Goal: Task Accomplishment & Management: Use online tool/utility

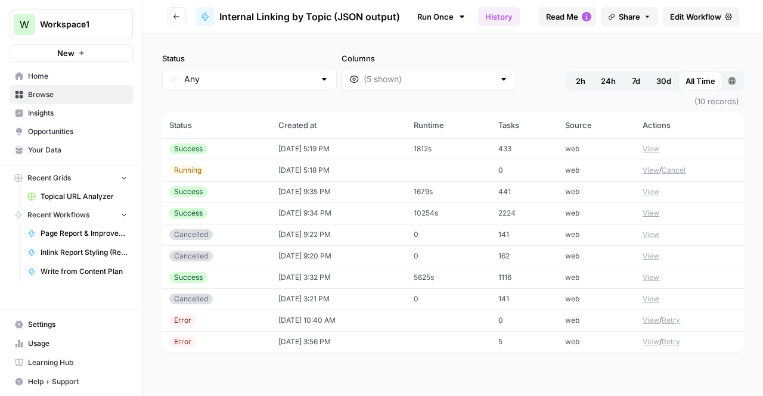
click at [377, 154] on td "[DATE] 5:19 PM" at bounding box center [338, 148] width 135 height 21
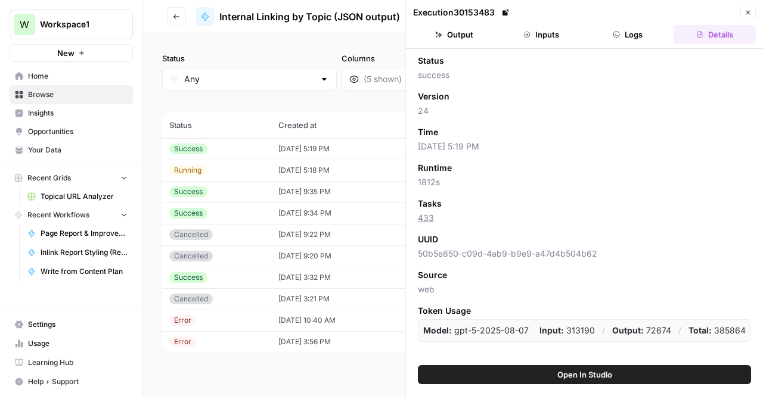
click at [754, 16] on button "Close" at bounding box center [747, 12] width 15 height 15
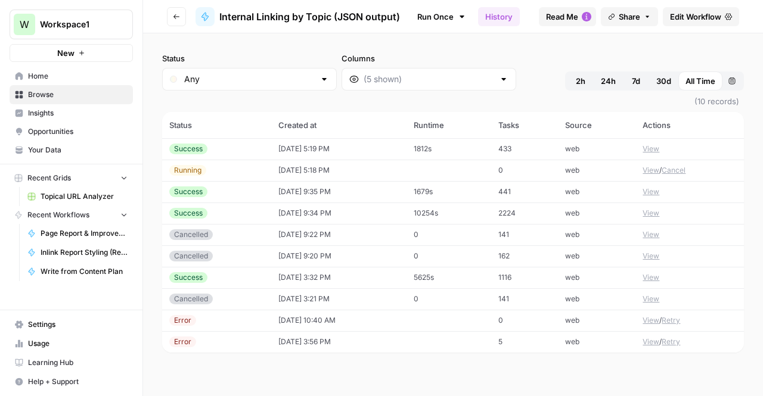
click at [535, 157] on td "433" at bounding box center [524, 148] width 67 height 21
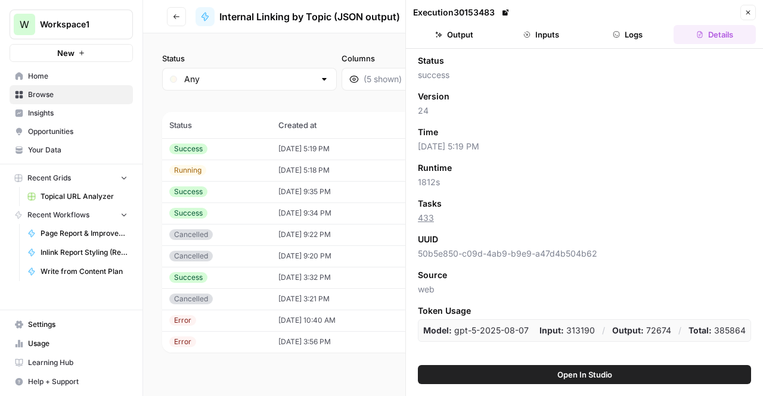
click at [465, 36] on button "Output" at bounding box center [454, 34] width 82 height 19
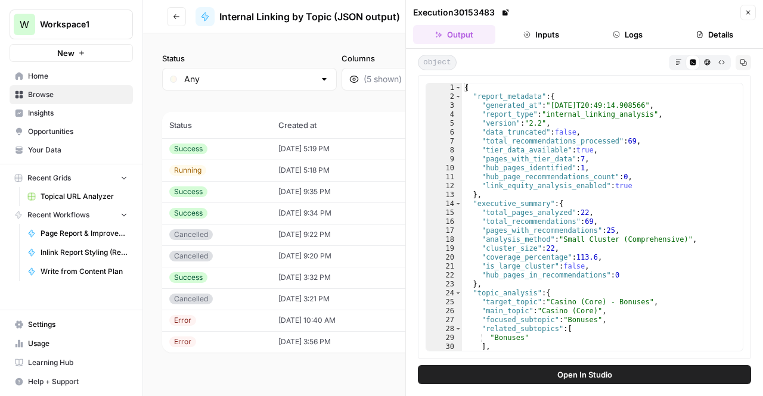
click at [522, 34] on button "Inputs" at bounding box center [541, 34] width 82 height 19
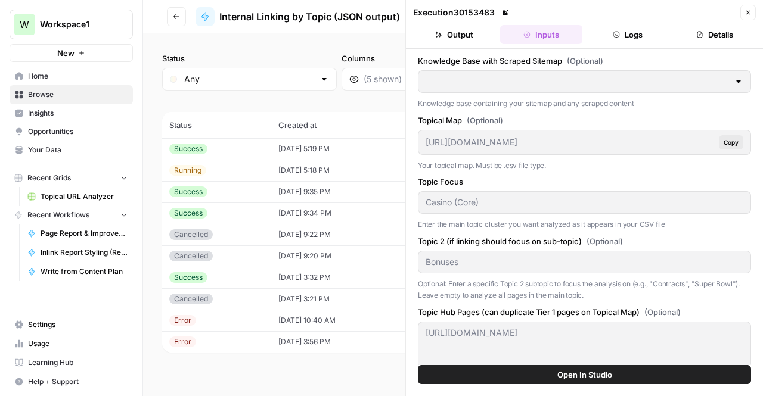
type input "TSG Knowledge Base"
click at [450, 35] on button "Output" at bounding box center [454, 34] width 82 height 19
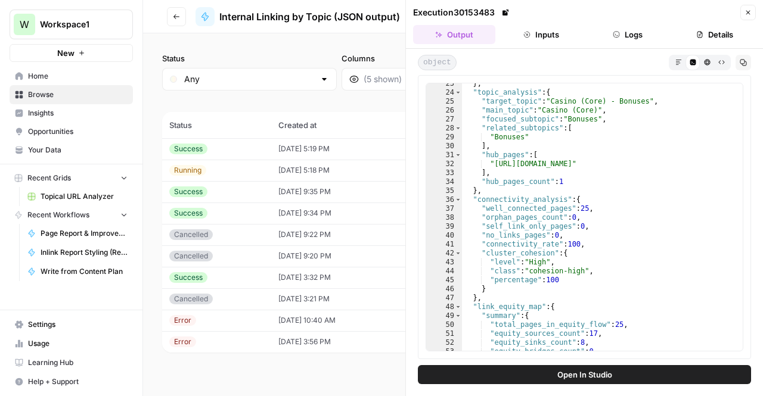
scroll to position [61, 0]
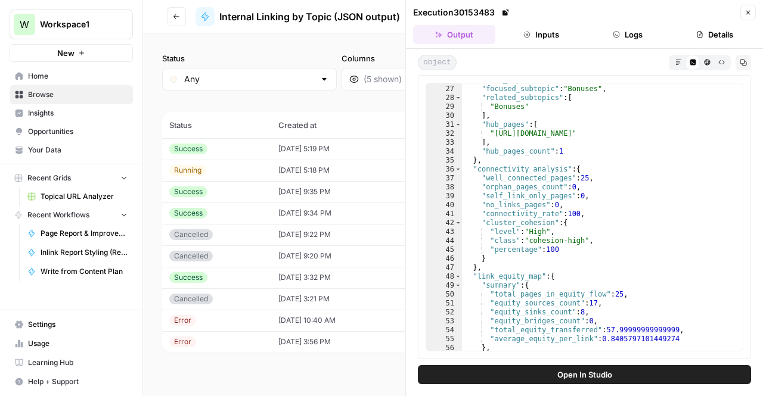
click at [749, 17] on button "Close" at bounding box center [747, 12] width 15 height 15
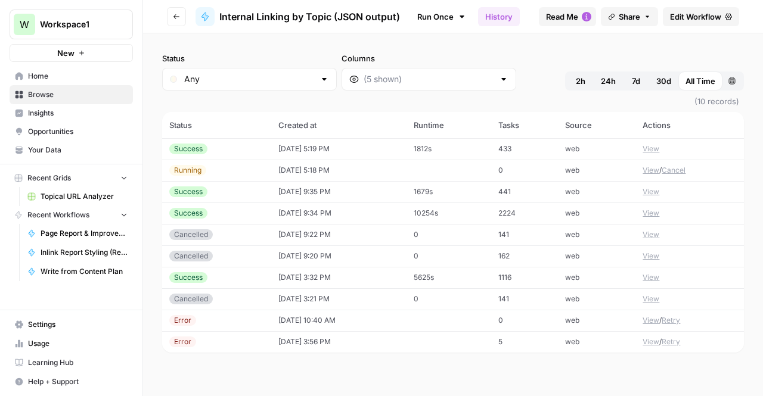
click at [383, 175] on td "09/26/25 at 5:18 PM" at bounding box center [338, 170] width 135 height 21
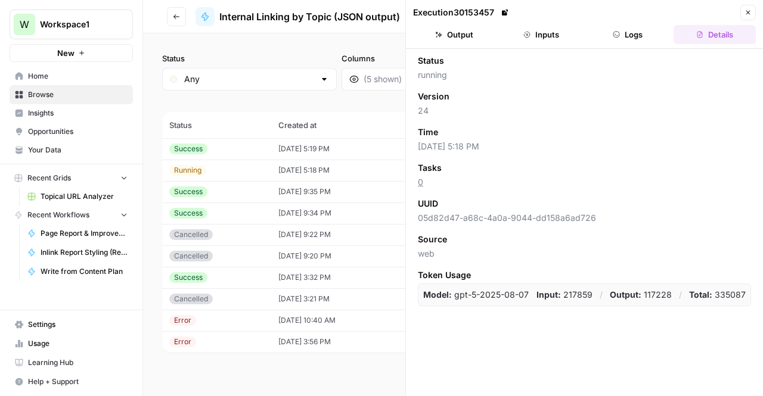
click at [448, 46] on header "Execution 30153457 Close Output Inputs Logs Details" at bounding box center [584, 24] width 357 height 49
click at [166, 23] on header "Go back Internal Linking by Topic (JSON output) Run Once History Analytics Inte…" at bounding box center [453, 16] width 620 height 33
click at [175, 17] on icon "button" at bounding box center [176, 16] width 7 height 7
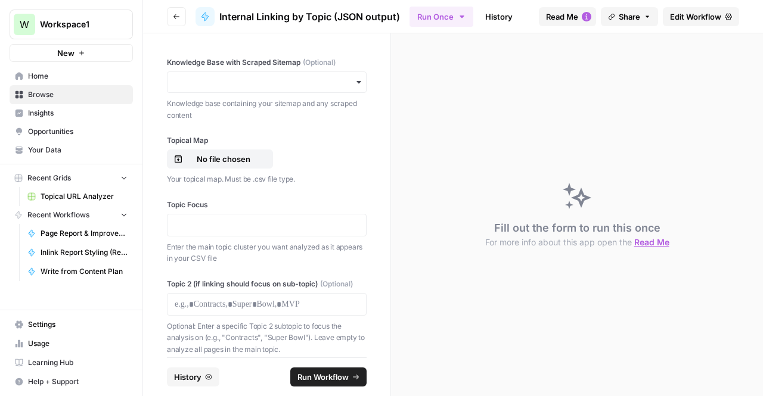
click at [176, 23] on button "Go back" at bounding box center [176, 16] width 19 height 19
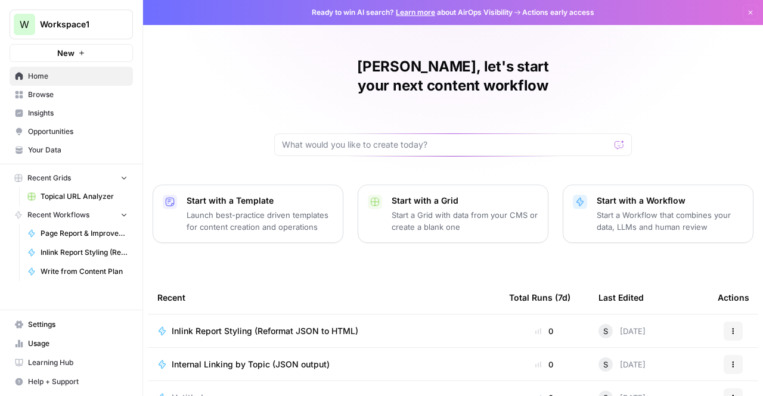
scroll to position [151, 0]
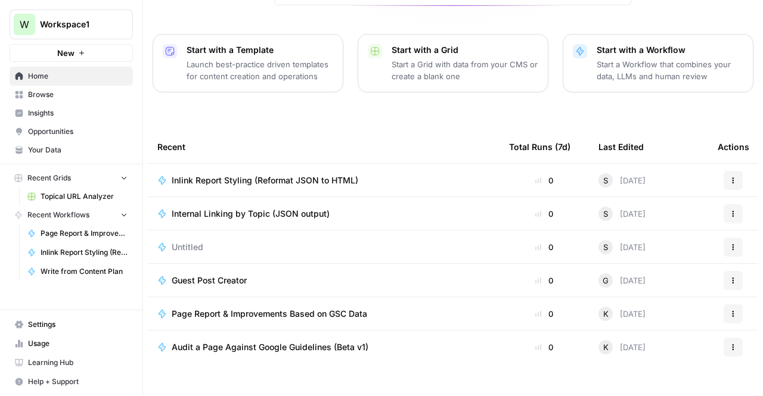
click at [246, 166] on td "Inlink Report Styling (Reformat JSON to HTML)" at bounding box center [324, 180] width 352 height 33
click at [300, 175] on span "Inlink Report Styling (Reformat JSON to HTML)" at bounding box center [265, 181] width 187 height 12
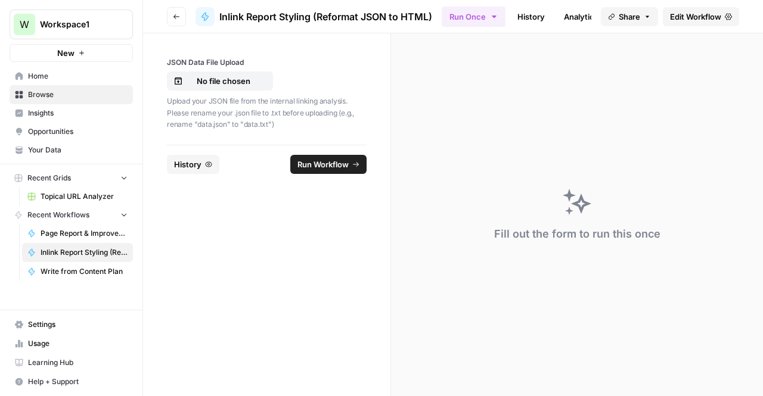
click at [180, 11] on button "Go back" at bounding box center [176, 16] width 19 height 19
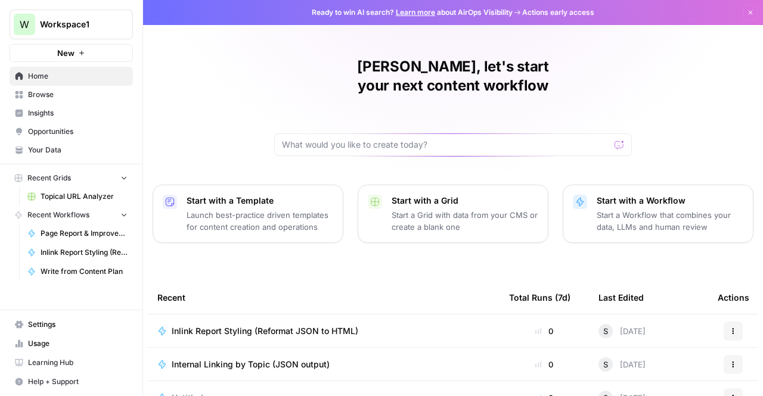
click at [233, 359] on span "Internal Linking by Topic (JSON output)" at bounding box center [251, 365] width 158 height 12
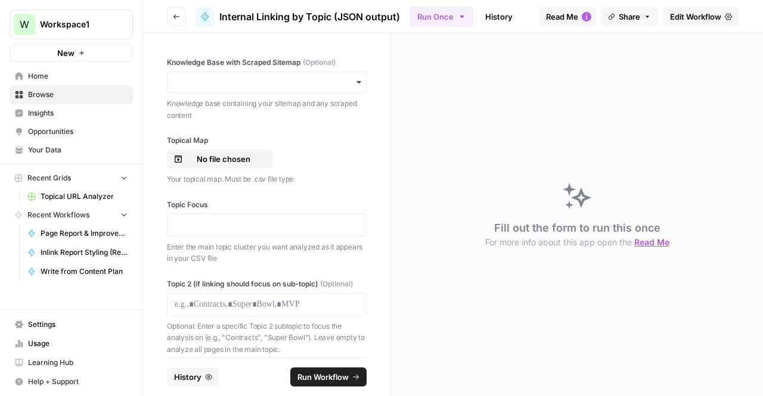
scroll to position [96, 0]
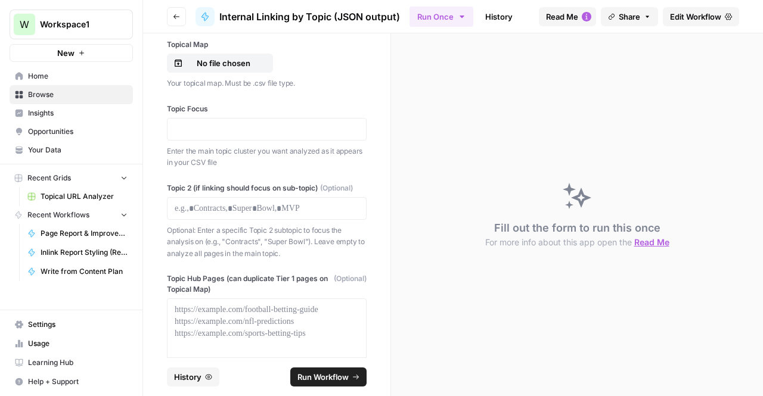
click at [349, 183] on span "(Optional)" at bounding box center [336, 188] width 33 height 11
click at [178, 178] on div "**********" at bounding box center [266, 195] width 247 height 324
click at [678, 20] on span "Edit Workflow" at bounding box center [695, 17] width 51 height 12
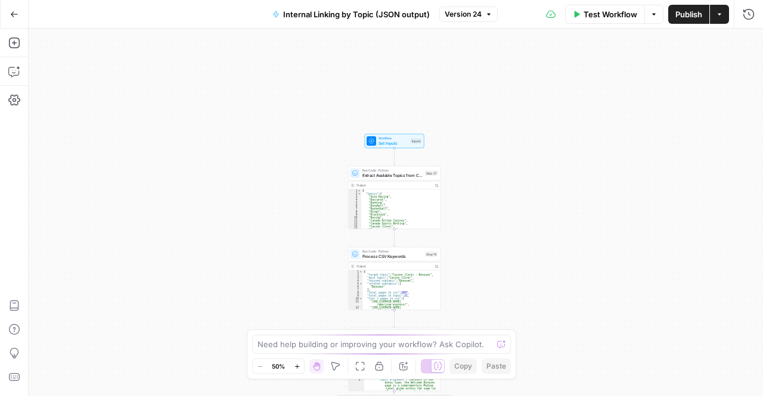
click at [404, 132] on span "Test Step" at bounding box center [411, 130] width 16 height 5
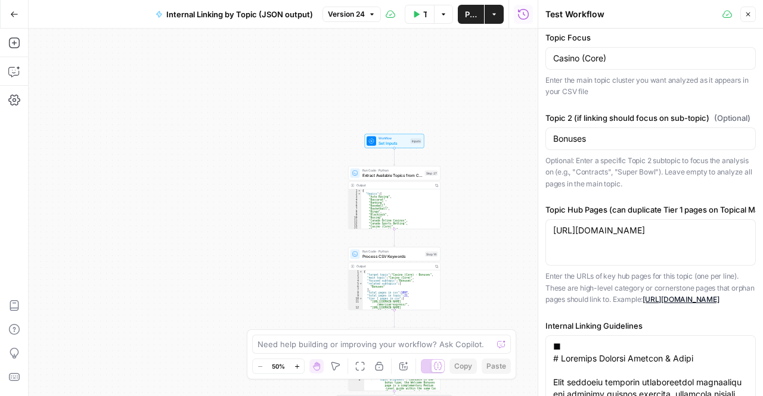
scroll to position [407, 0]
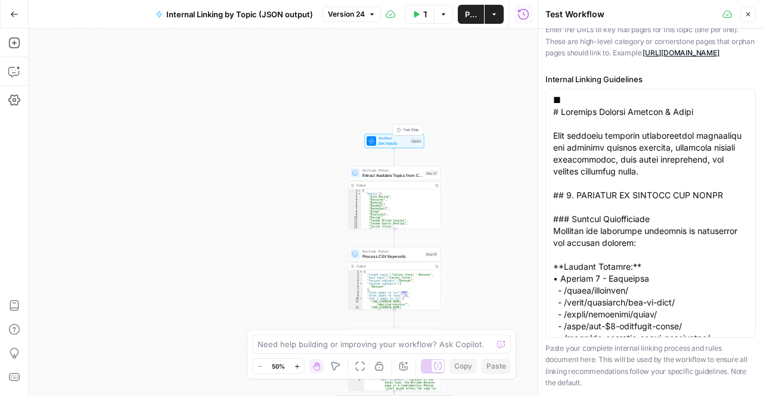
click at [385, 143] on span "Set Inputs" at bounding box center [394, 143] width 30 height 6
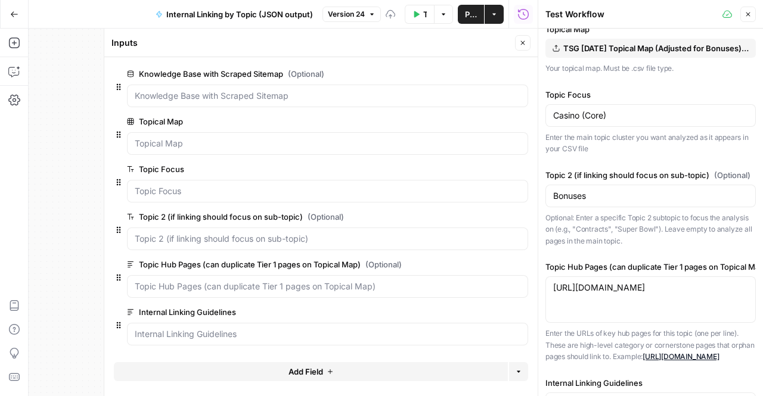
scroll to position [76, 0]
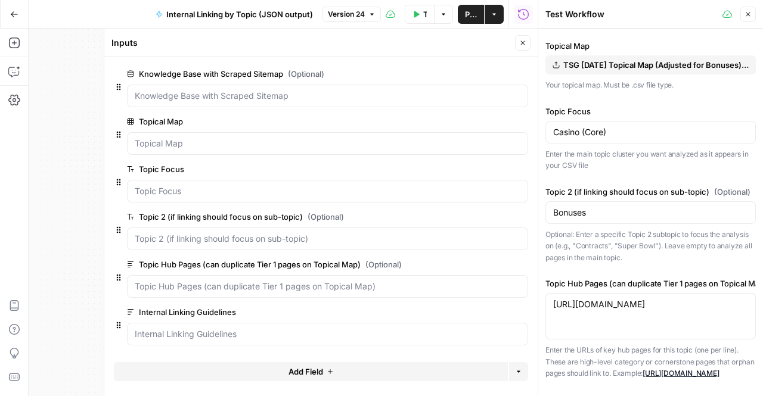
click at [485, 219] on span "edit field" at bounding box center [483, 217] width 26 height 10
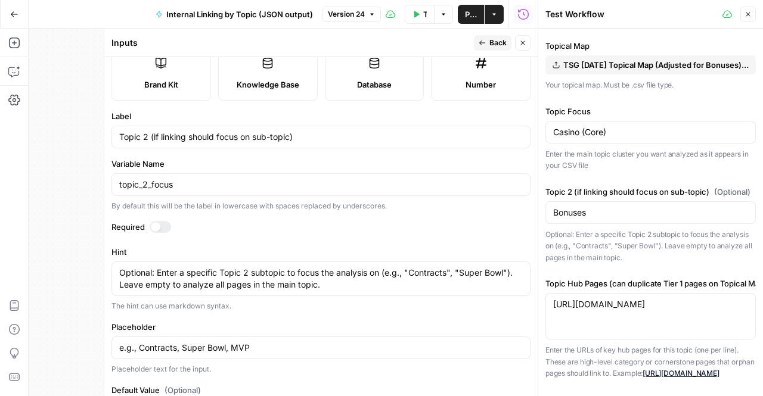
scroll to position [155, 0]
click at [174, 187] on input "topic_2_focus" at bounding box center [321, 184] width 404 height 12
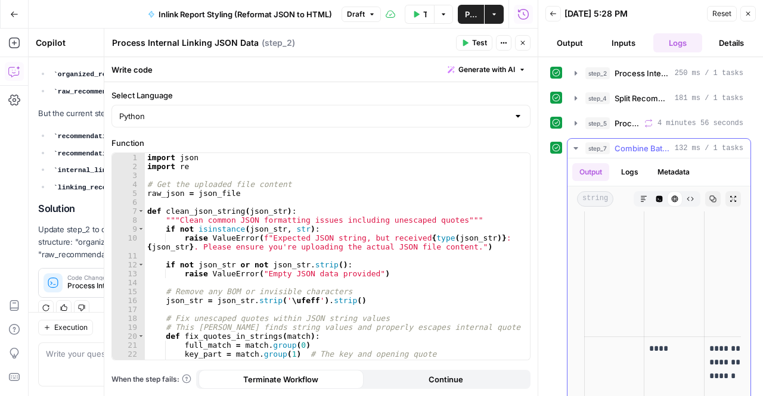
scroll to position [6192, 0]
click at [709, 196] on icon "button" at bounding box center [712, 199] width 7 height 7
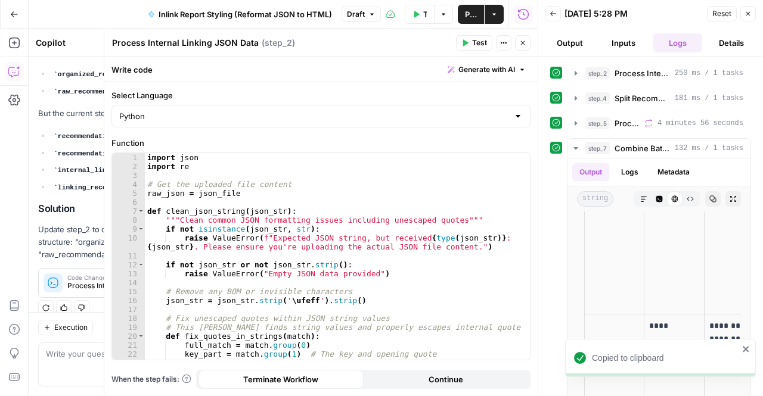
click at [526, 47] on button "Close" at bounding box center [522, 42] width 15 height 15
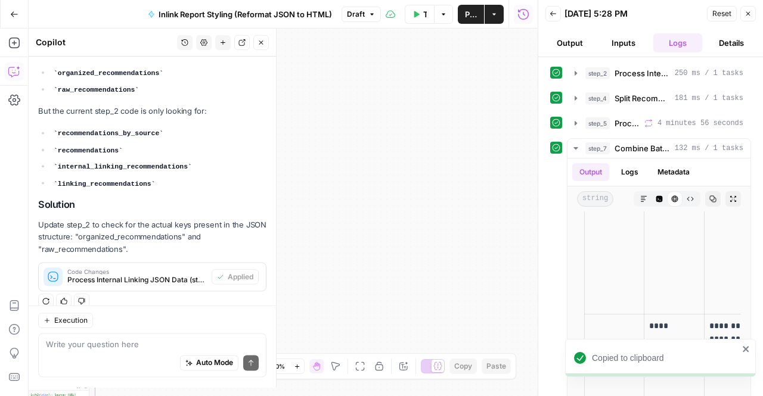
scroll to position [1224, 0]
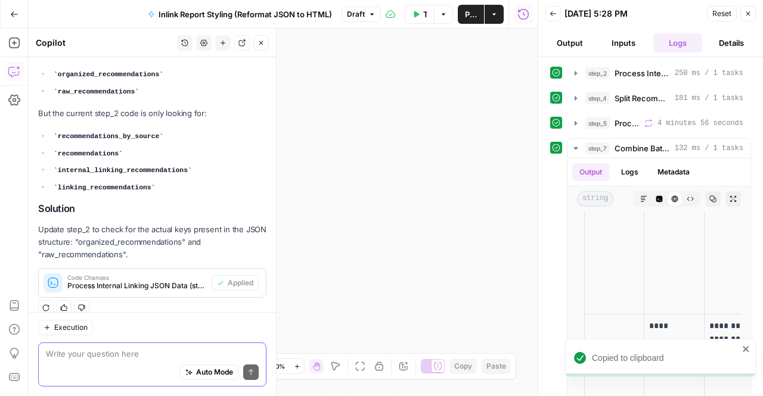
click at [215, 349] on textarea at bounding box center [152, 354] width 213 height 12
paste textarea "Detailed Link Recommendations"
type textarea "Detailed Link Recommendations"
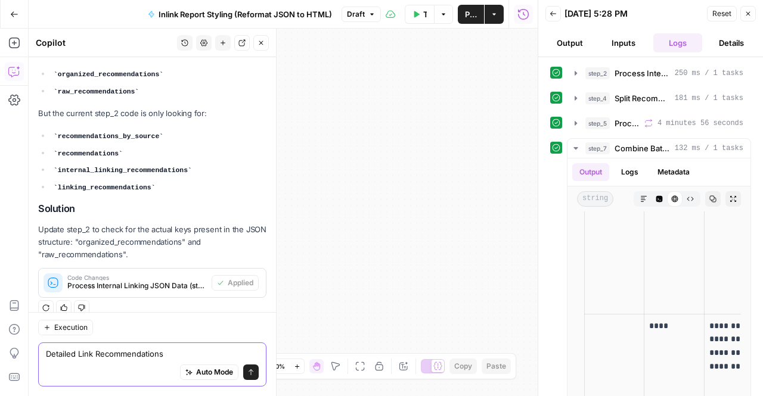
click at [201, 354] on textarea "Detailed Link Recommendations" at bounding box center [152, 354] width 213 height 12
type textarea "H"
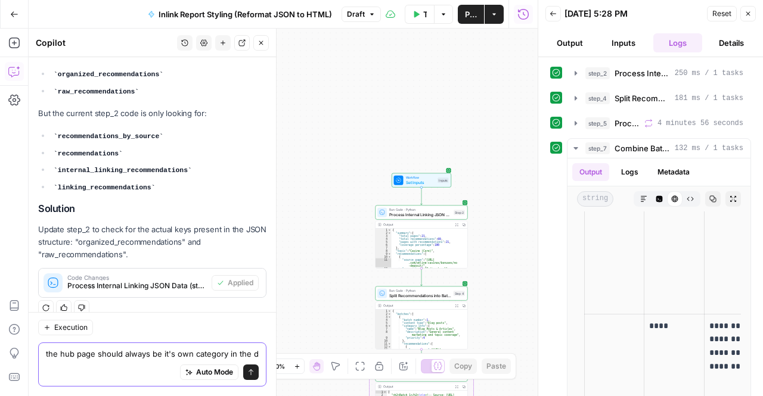
scroll to position [1236, 0]
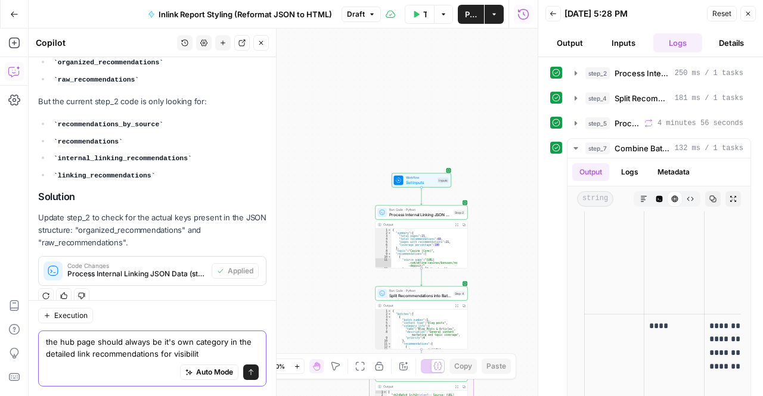
type textarea "the hub page should always be it's own category in the detailed link recommenda…"
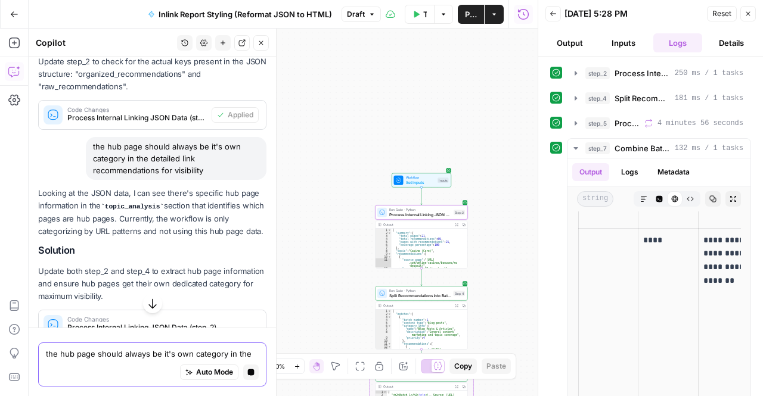
scroll to position [1368, 0]
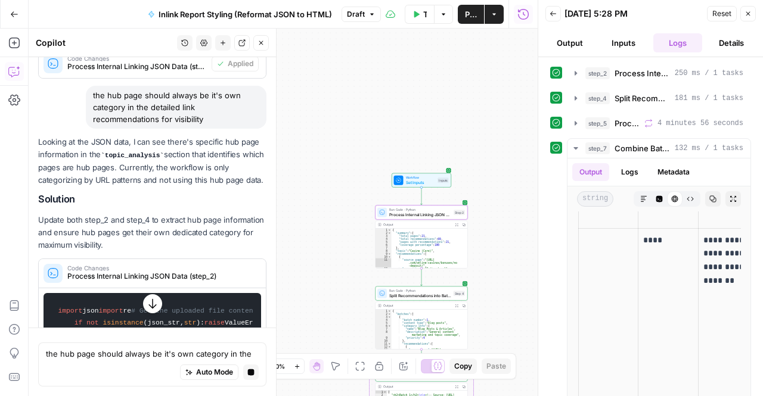
click at [122, 263] on div "Code Changes Process Internal Linking JSON Data (step_2)" at bounding box center [149, 273] width 220 height 29
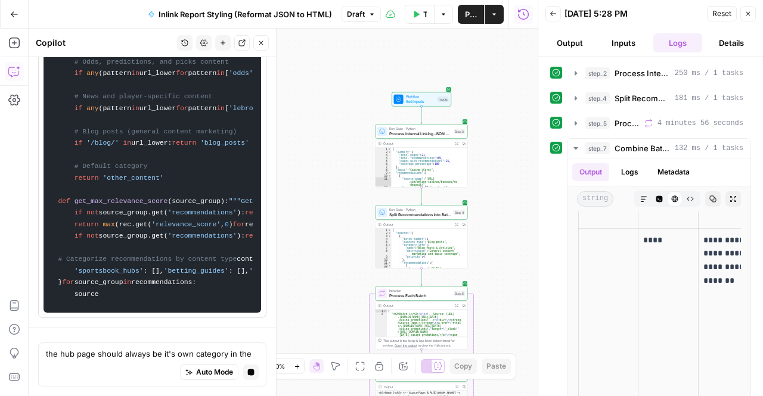
scroll to position [2184, 0]
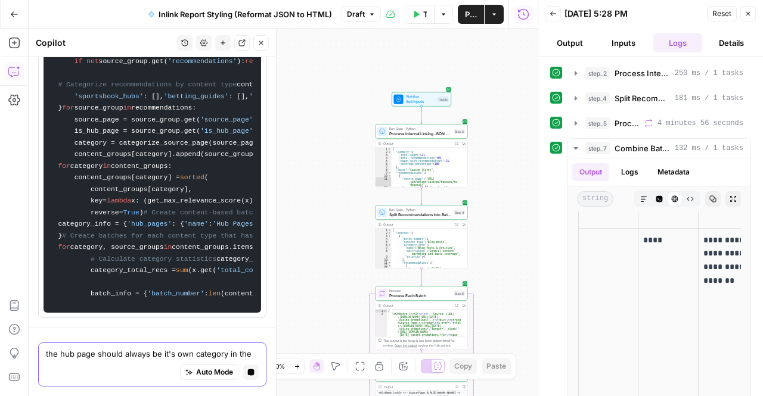
click at [173, 351] on textarea "the hub page should always be it's own category in the detailed link recommenda…" at bounding box center [152, 354] width 213 height 12
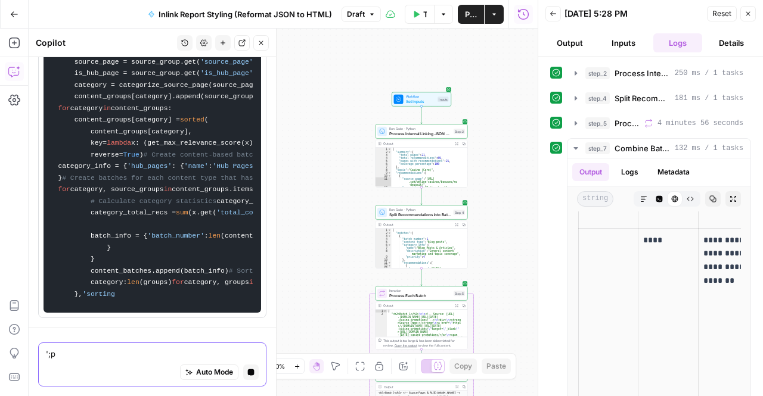
scroll to position [3230, 0]
type textarea "';p"
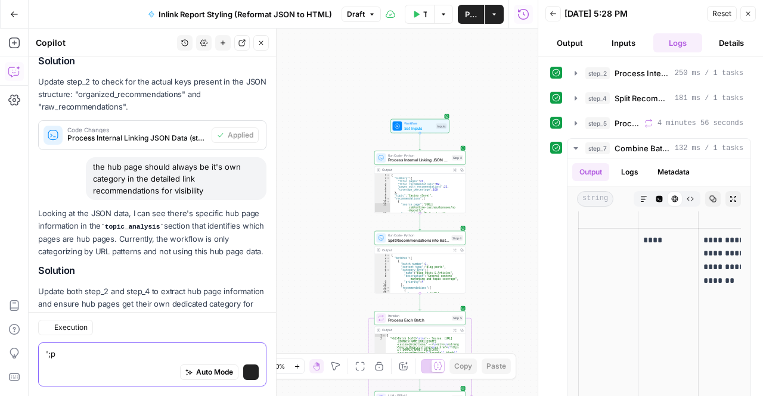
scroll to position [1483, 0]
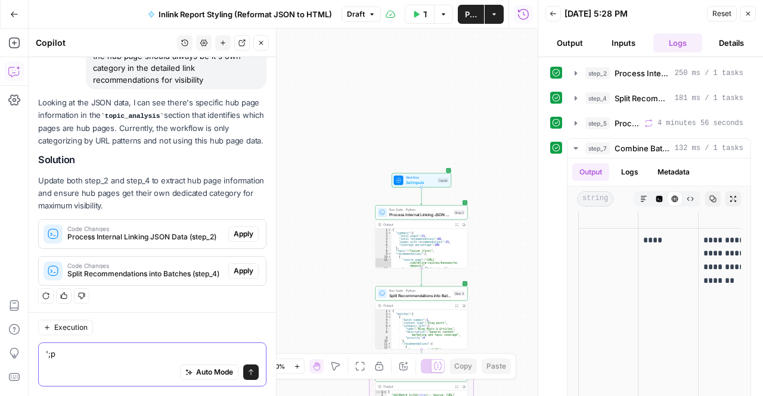
click at [167, 357] on textarea "';p" at bounding box center [152, 354] width 213 height 12
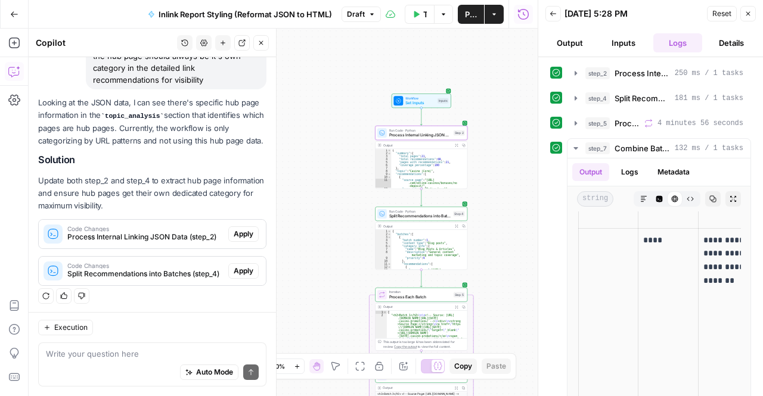
click at [234, 237] on span "Apply" at bounding box center [244, 234] width 20 height 11
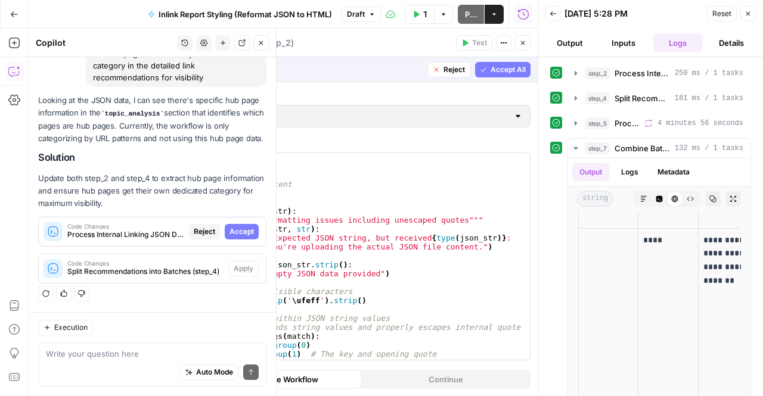
scroll to position [1407, 0]
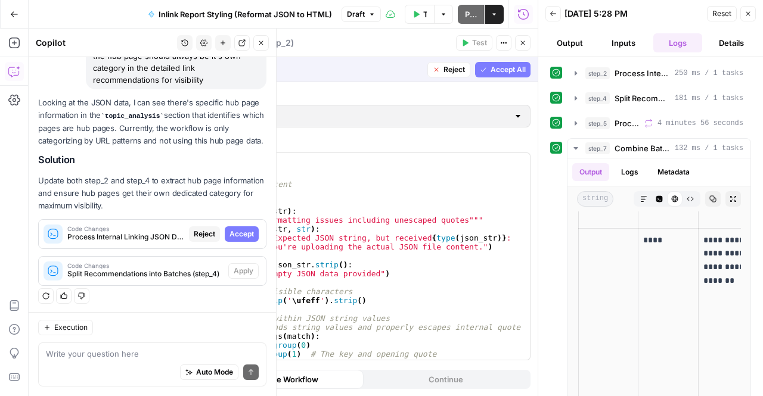
click at [232, 237] on span "Accept" at bounding box center [242, 234] width 24 height 11
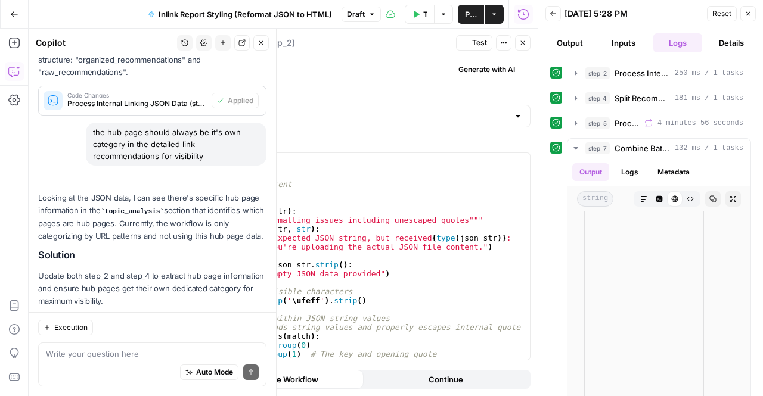
scroll to position [0, 0]
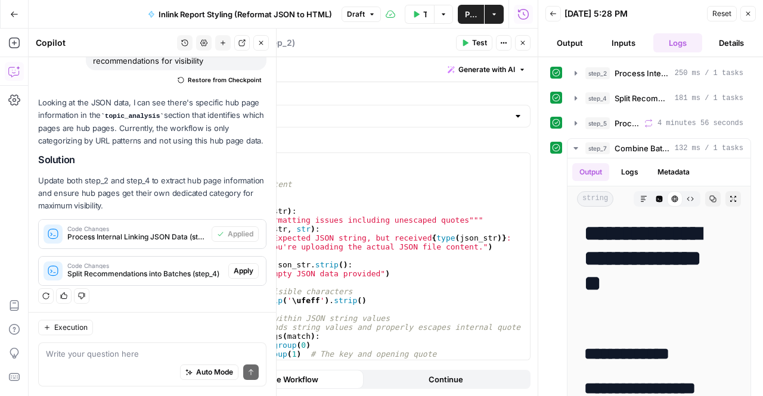
click at [235, 269] on span "Apply" at bounding box center [244, 271] width 20 height 11
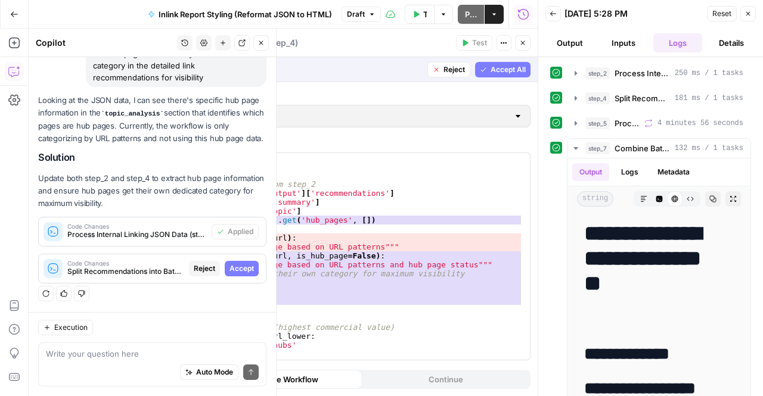
scroll to position [1407, 0]
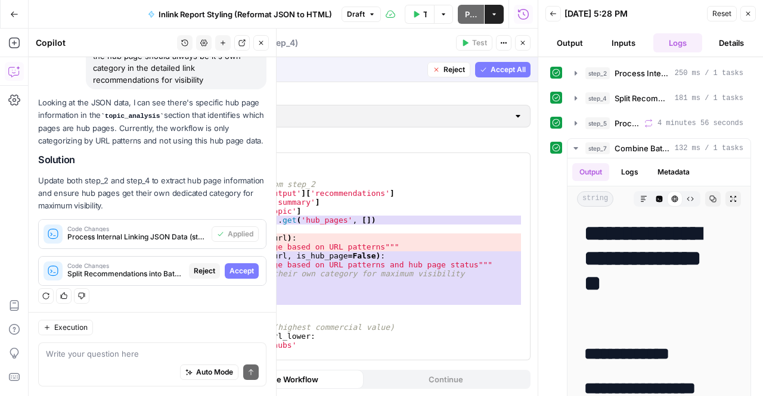
click at [240, 271] on span "Accept" at bounding box center [242, 271] width 24 height 11
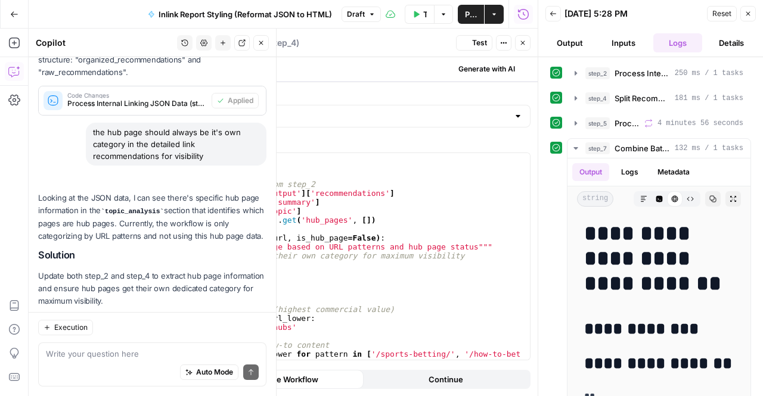
scroll to position [1502, 0]
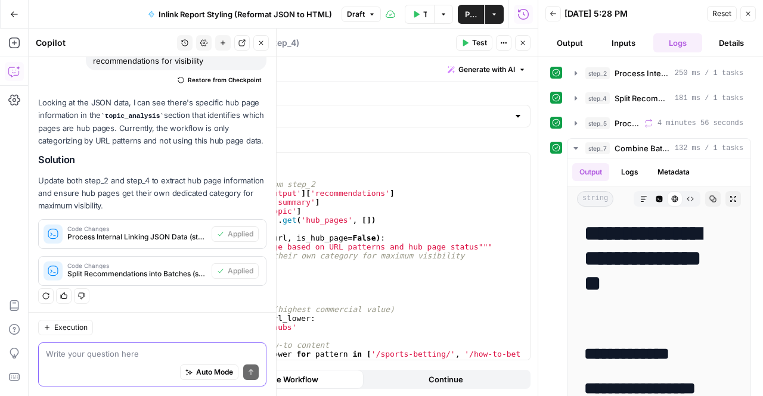
click at [193, 357] on textarea at bounding box center [152, 354] width 213 height 12
type textarea "the report also didn't show the URLs for target pages"
click at [249, 371] on icon "submit" at bounding box center [251, 373] width 5 height 6
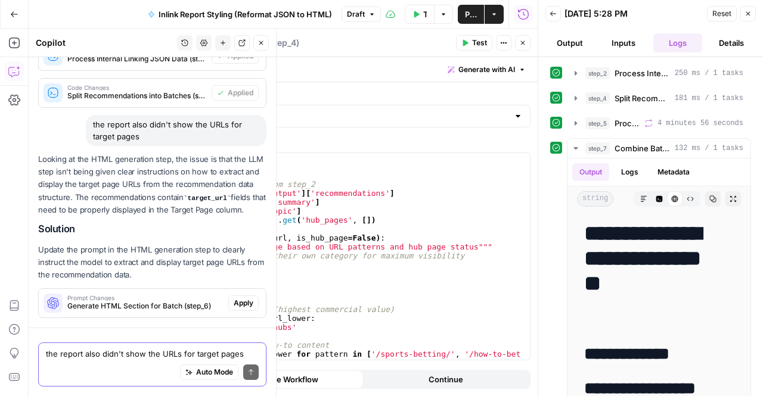
scroll to position [1725, 0]
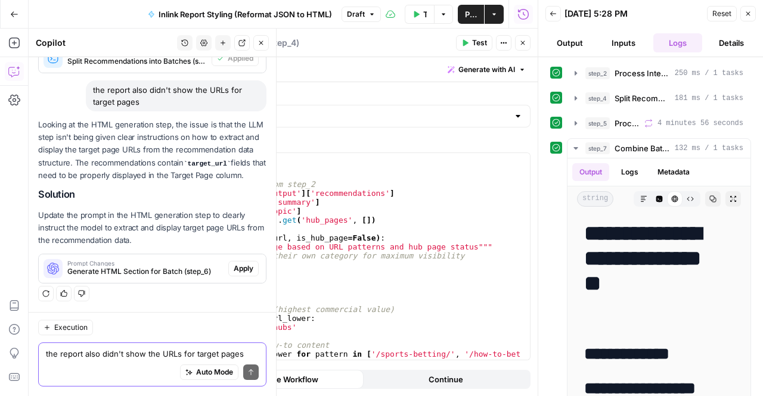
click at [234, 271] on span "Apply" at bounding box center [244, 268] width 20 height 11
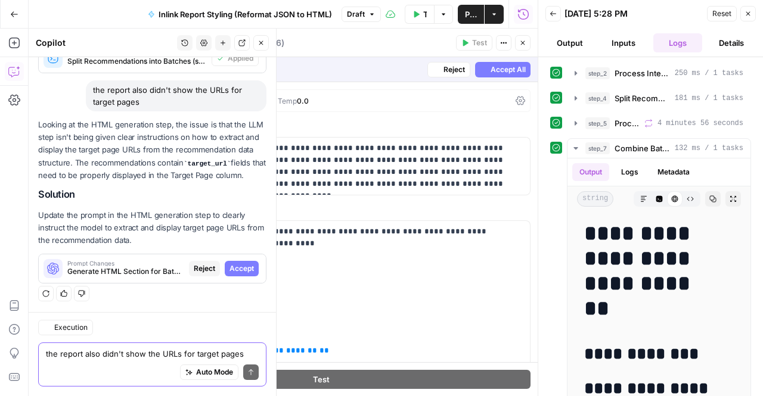
scroll to position [1629, 0]
click at [230, 271] on span "Accept" at bounding box center [242, 268] width 24 height 11
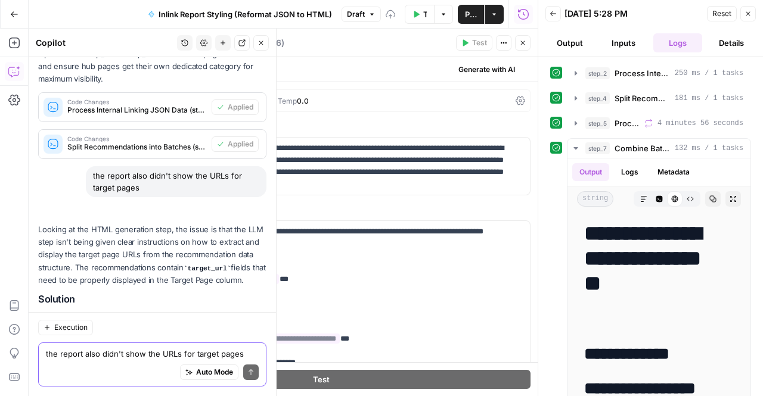
scroll to position [1744, 0]
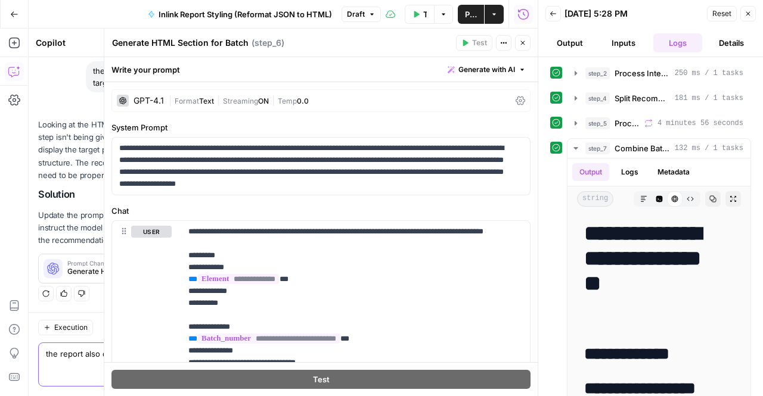
click at [558, 147] on icon at bounding box center [556, 148] width 8 height 8
click at [413, 64] on div "Write your prompt Generate with AI" at bounding box center [320, 69] width 433 height 24
click at [283, 63] on div "Write your prompt Generate with AI" at bounding box center [320, 69] width 433 height 24
click at [274, 26] on div "Go Back Inlink Report Styling (Reformat JSON to HTML) Draft Test Workflow Optio…" at bounding box center [269, 14] width 538 height 28
click at [260, 42] on span "( step_6 )" at bounding box center [268, 43] width 33 height 12
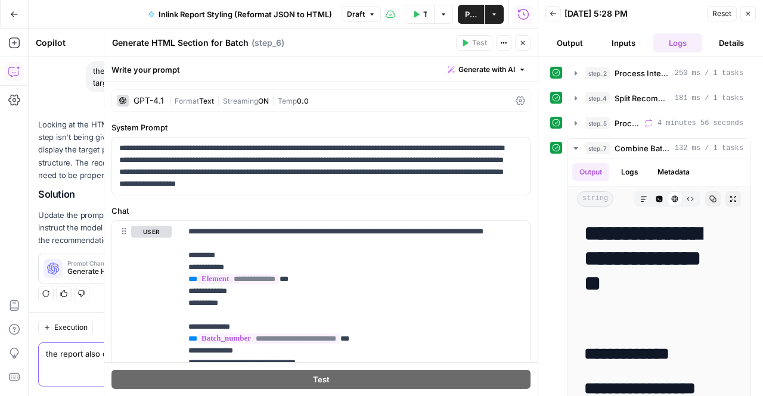
drag, startPoint x: 511, startPoint y: 48, endPoint x: 525, endPoint y: 46, distance: 13.3
click at [525, 46] on div "Test Actions Close" at bounding box center [493, 42] width 75 height 15
click at [525, 46] on icon "button" at bounding box center [522, 42] width 7 height 7
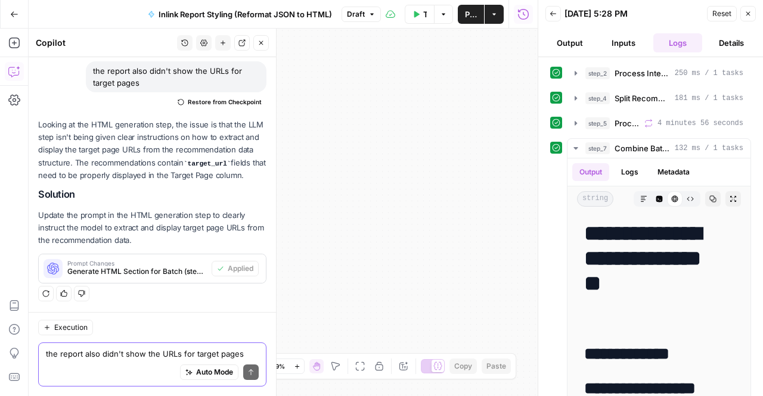
click at [553, 145] on icon at bounding box center [557, 148] width 8 height 8
click at [582, 146] on button "step_7 Combine Batches into Final HTML Report 132 ms / 1 tasks" at bounding box center [659, 148] width 183 height 19
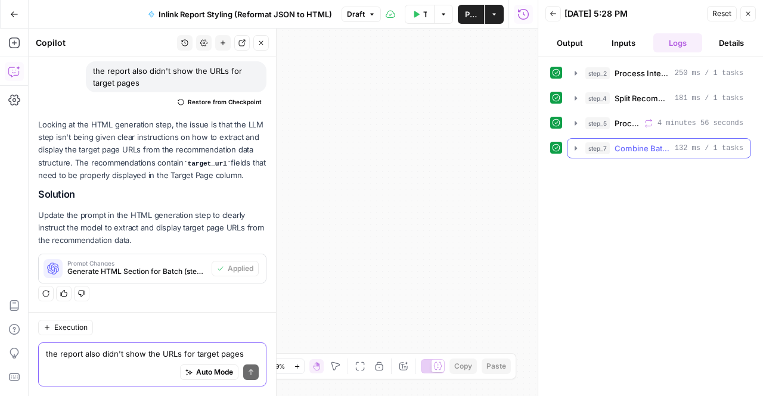
click at [582, 146] on button "step_7 Combine Batches into Final HTML Report 132 ms / 1 tasks" at bounding box center [659, 148] width 183 height 19
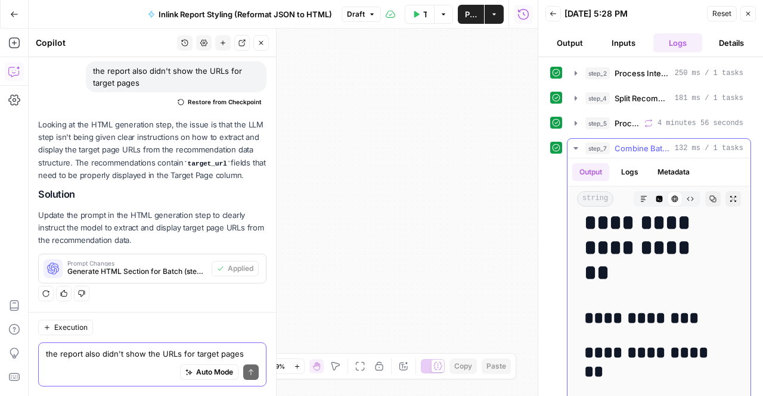
scroll to position [0, 0]
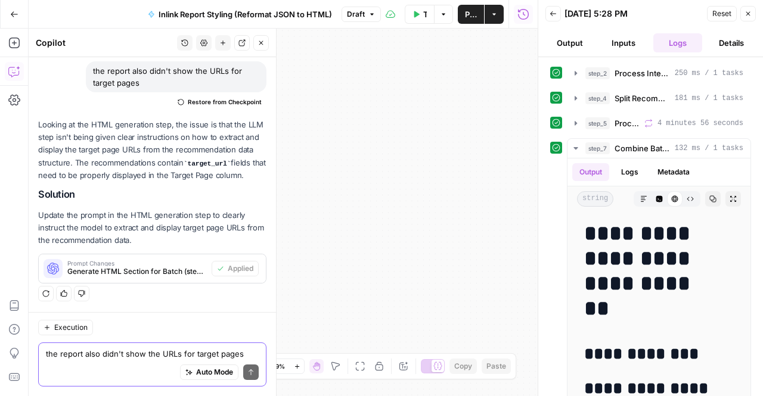
click at [559, 145] on icon at bounding box center [557, 148] width 8 height 8
click at [548, 15] on button "Back" at bounding box center [552, 13] width 15 height 15
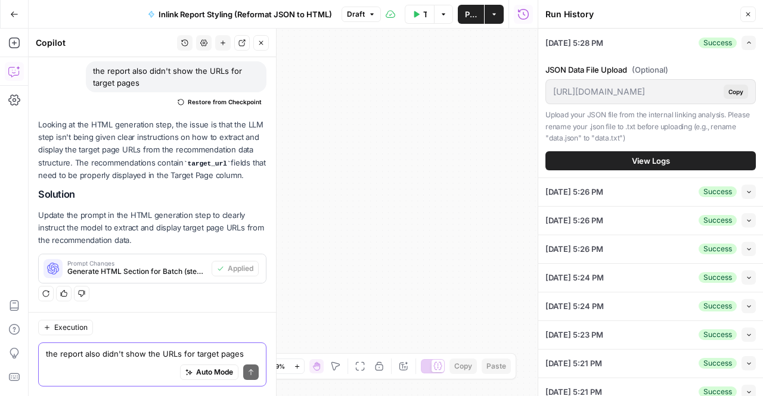
click at [517, 15] on icon "button" at bounding box center [523, 14] width 12 height 12
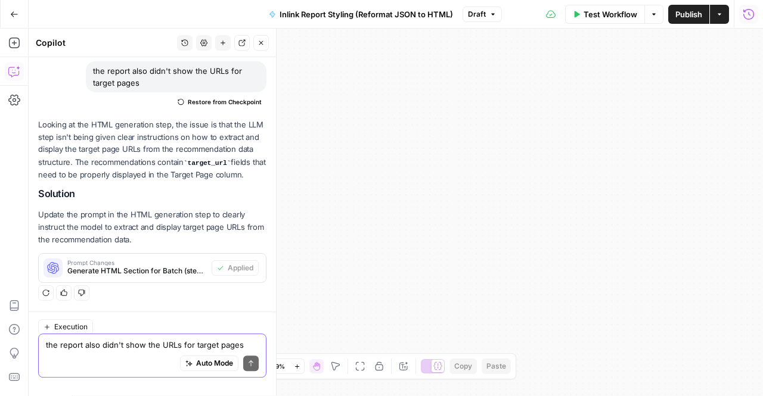
scroll to position [1744, 0]
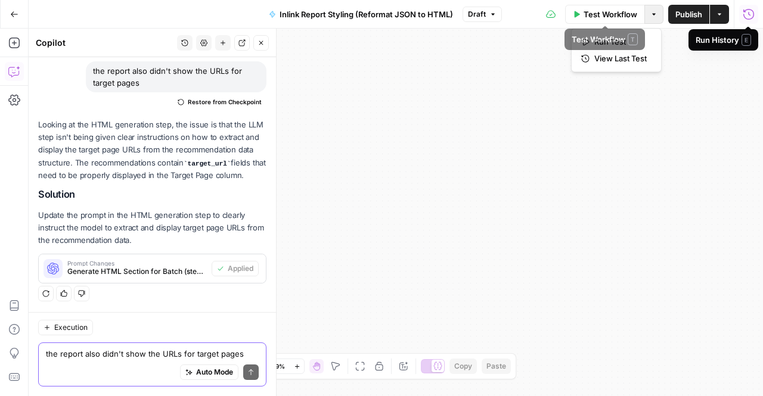
click at [655, 11] on icon "button" at bounding box center [653, 14] width 7 height 7
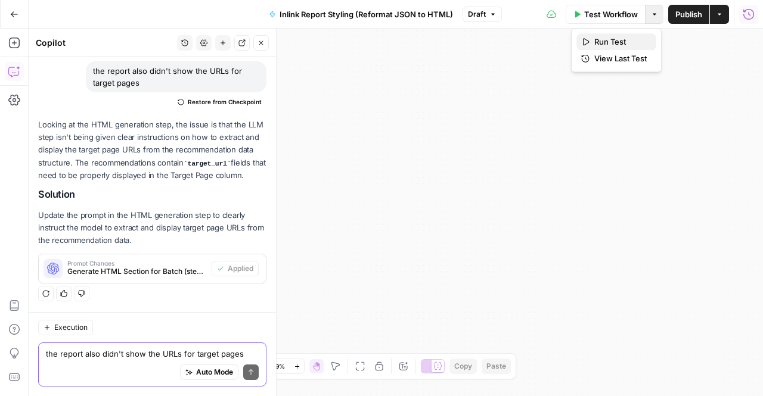
click at [608, 47] on span "Run Test" at bounding box center [620, 42] width 52 height 12
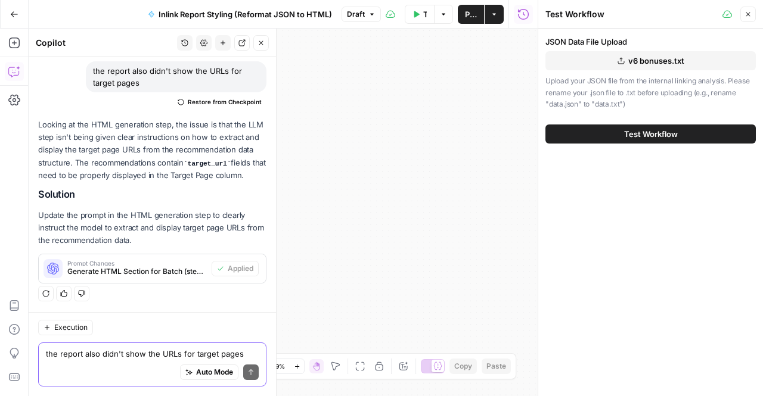
click at [600, 142] on button "Test Workflow" at bounding box center [650, 134] width 210 height 19
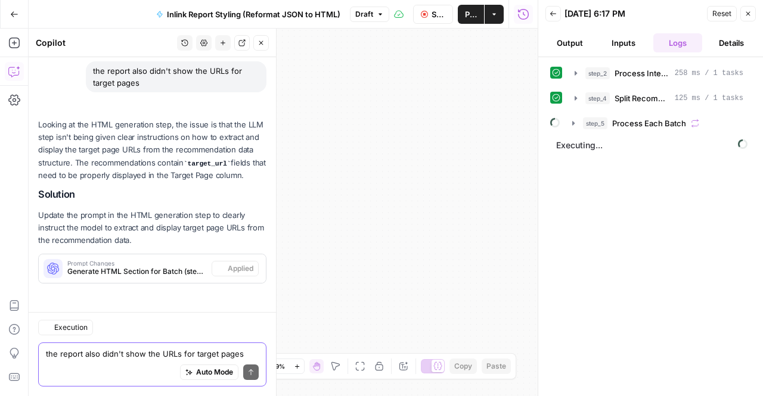
scroll to position [1744, 0]
click at [184, 335] on div "Execution" at bounding box center [152, 327] width 228 height 15
click at [168, 356] on textarea "the report also didn't show the URLs for target pages" at bounding box center [152, 354] width 213 height 12
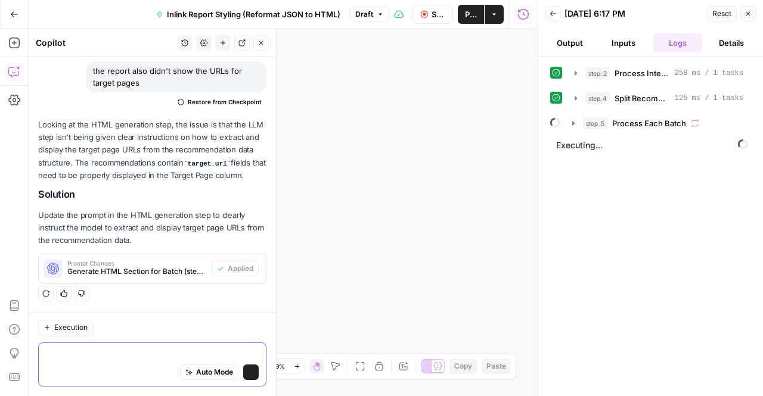
type textarea "c"
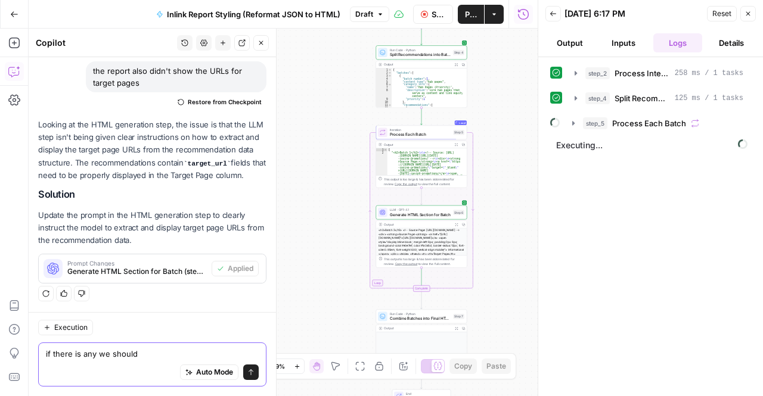
click at [141, 356] on textarea "if there is any we should" at bounding box center [152, 354] width 213 height 12
click at [88, 368] on div "Auto Mode Send" at bounding box center [152, 373] width 213 height 26
click at [88, 358] on textarea "if there is any we should" at bounding box center [152, 354] width 213 height 12
click at [97, 355] on textarea "if there is any we should" at bounding box center [152, 354] width 213 height 12
drag, startPoint x: 97, startPoint y: 355, endPoint x: 151, endPoint y: 355, distance: 54.8
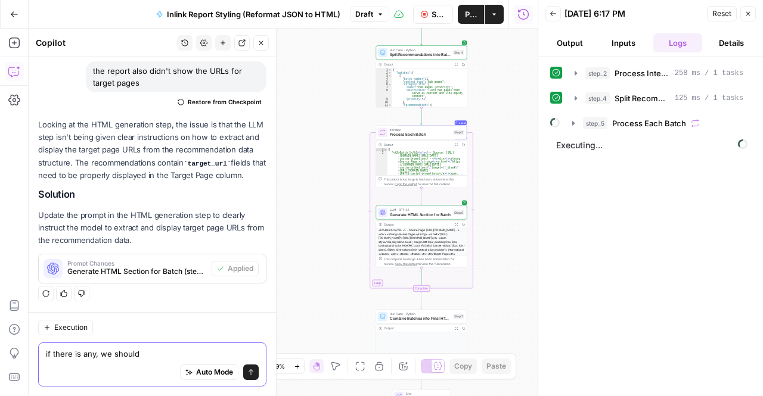
click at [151, 355] on textarea "if there is any, we should" at bounding box center [152, 354] width 213 height 12
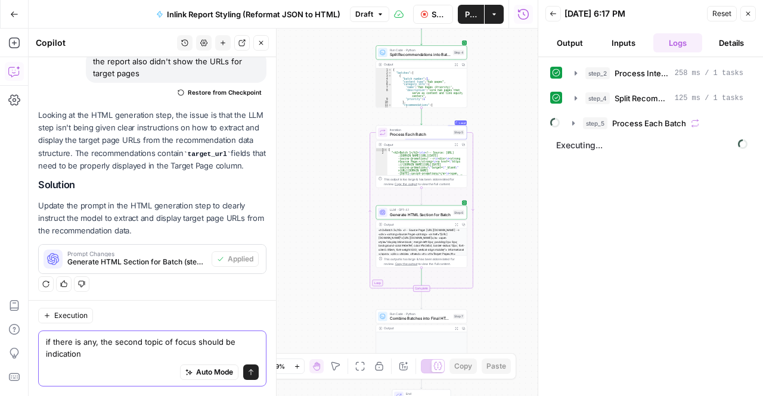
scroll to position [1756, 0]
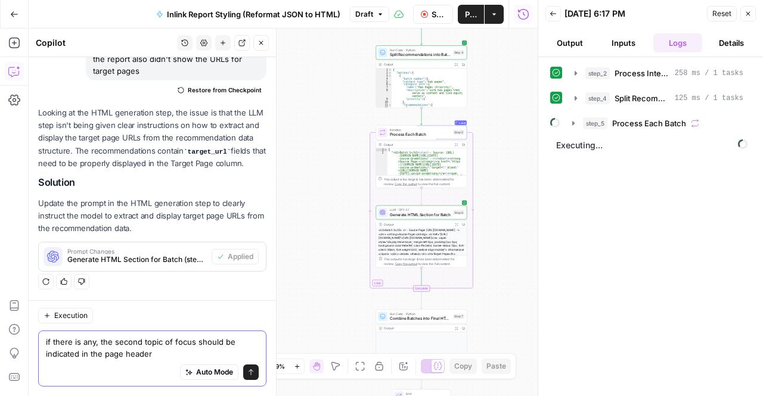
type textarea "if there is any, the second topic of focus should be indicated in the page head…"
click at [247, 374] on icon "submit" at bounding box center [250, 372] width 7 height 7
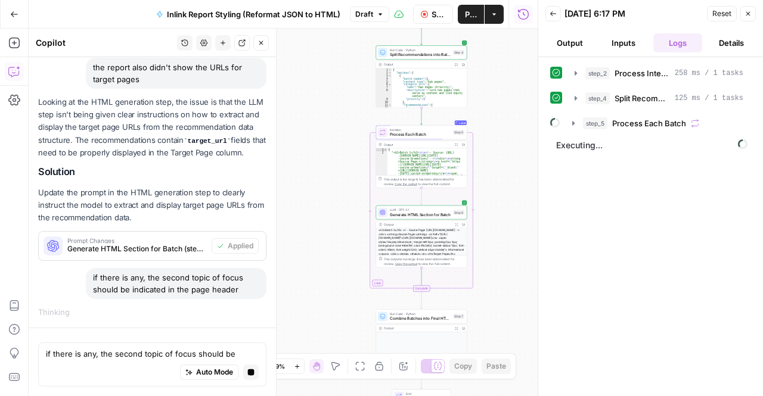
scroll to position [1652, 0]
click at [436, 16] on span "Stop Run" at bounding box center [439, 14] width 14 height 12
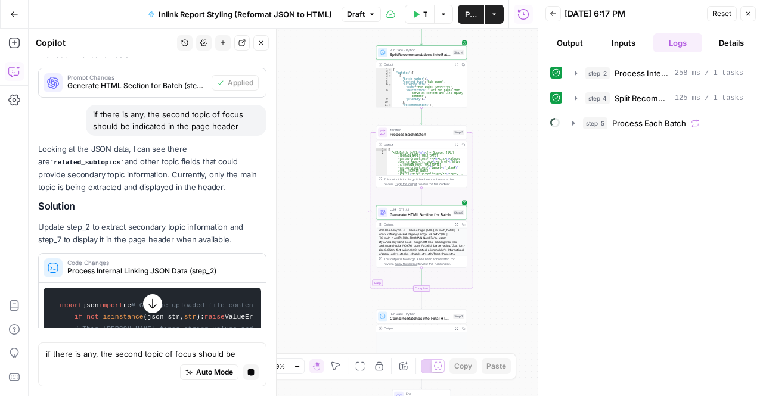
scroll to position [1818, 0]
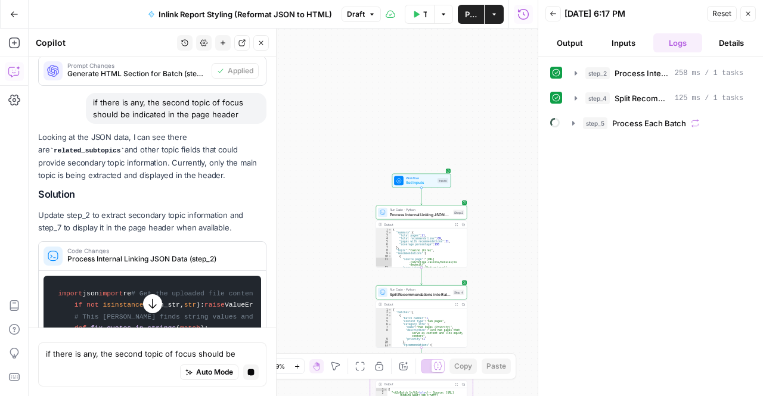
click at [147, 300] on icon "button" at bounding box center [153, 304] width 12 height 12
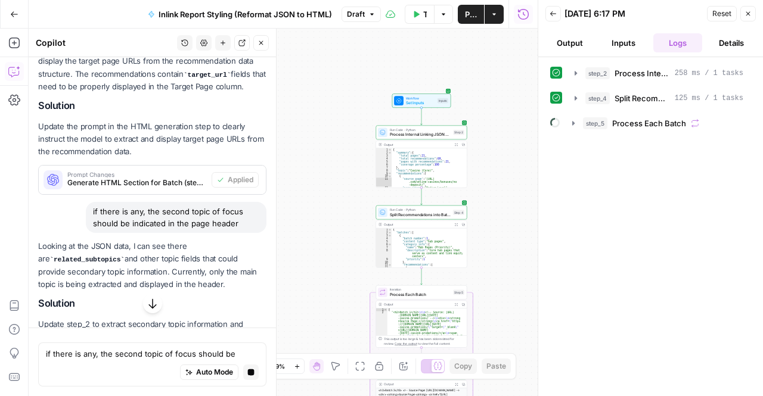
scroll to position [1849, 0]
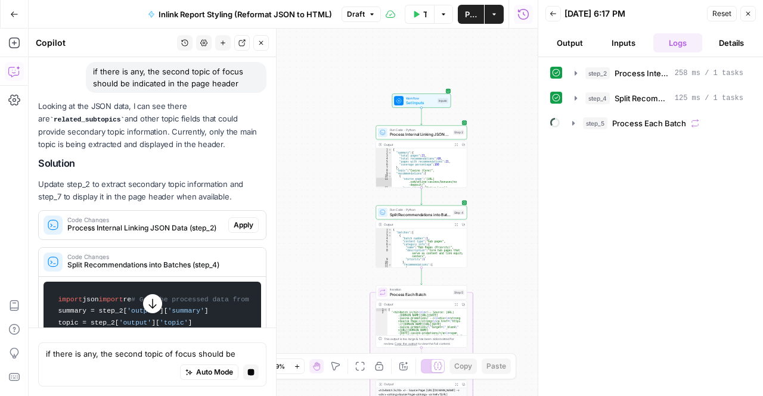
click at [147, 302] on icon "button" at bounding box center [153, 304] width 12 height 12
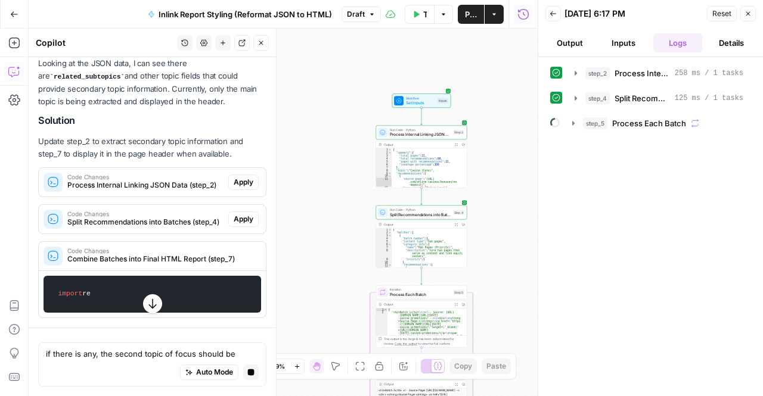
scroll to position [1816, 0]
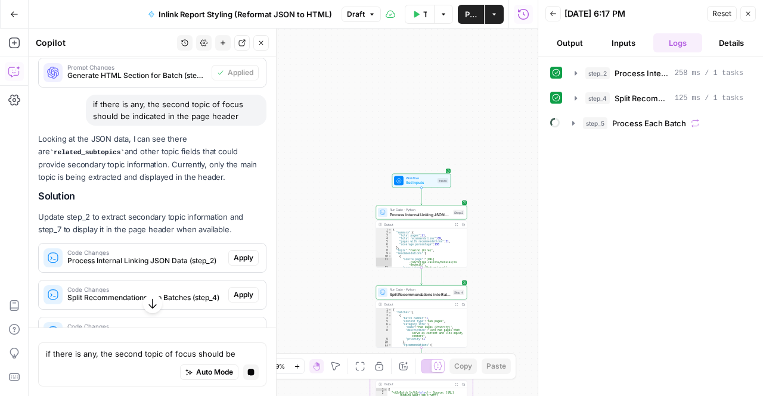
click at [166, 361] on div "Auto Mode Stop generating" at bounding box center [152, 373] width 213 height 26
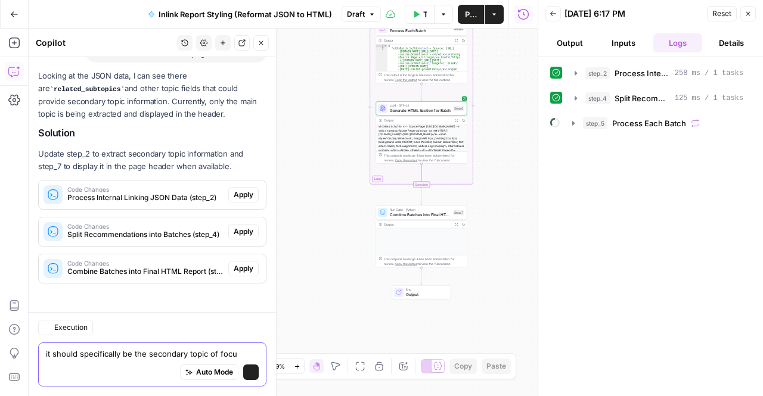
scroll to position [2001, 0]
drag, startPoint x: 186, startPoint y: 352, endPoint x: 271, endPoint y: 358, distance: 84.9
click at [271, 358] on div "Copilot History Settings New chat Detach Close Hi! How can I help with your wor…" at bounding box center [153, 213] width 248 height 368
drag, startPoint x: 187, startPoint y: 352, endPoint x: 150, endPoint y: 352, distance: 37.0
click at [150, 352] on textarea "it should specifically be the secondary" at bounding box center [152, 354] width 213 height 12
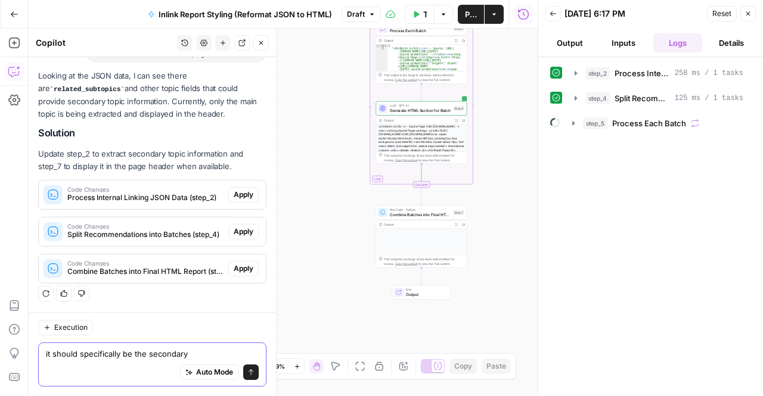
paste textarea "topic_2_focus"
click at [212, 354] on textarea "it should specifically be the topic_2_focus varaible" at bounding box center [152, 354] width 213 height 12
type textarea "it should specifically be the topic_2_focus variable"
click at [243, 377] on button "Send" at bounding box center [250, 372] width 15 height 15
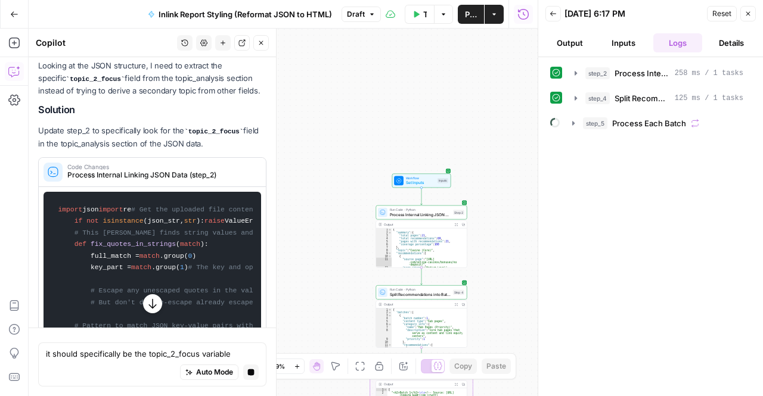
scroll to position [2060, 0]
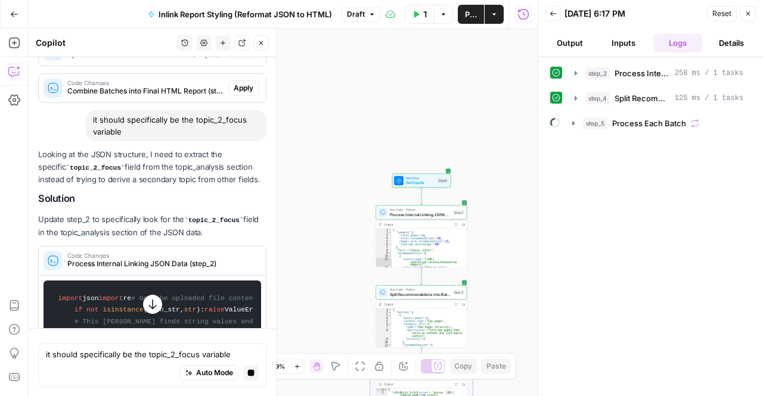
click at [622, 125] on span "Process Each Batch" at bounding box center [649, 123] width 74 height 12
click at [594, 147] on button "step_6 Generate HTML Section for Batch 9 seconds / 4 tasks" at bounding box center [666, 148] width 148 height 19
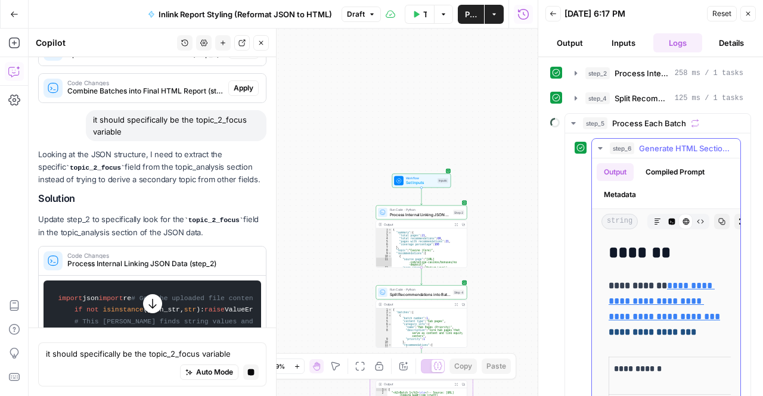
click at [594, 146] on button "step_6 Generate HTML Section for Batch 9 seconds / 4 tasks" at bounding box center [666, 148] width 148 height 19
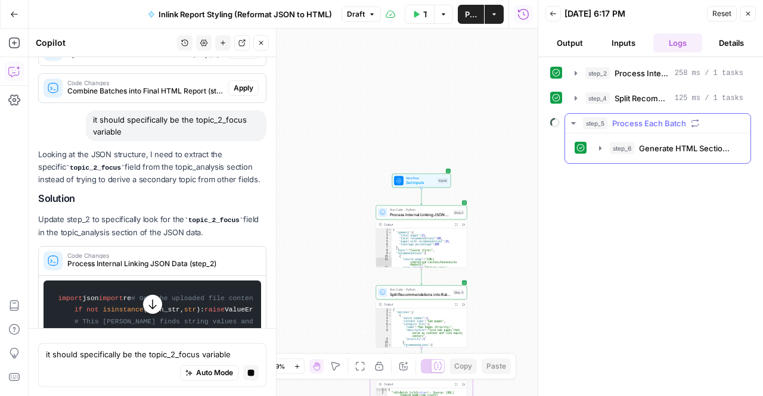
click at [578, 125] on button "step_5 Process Each Batch" at bounding box center [657, 123] width 185 height 19
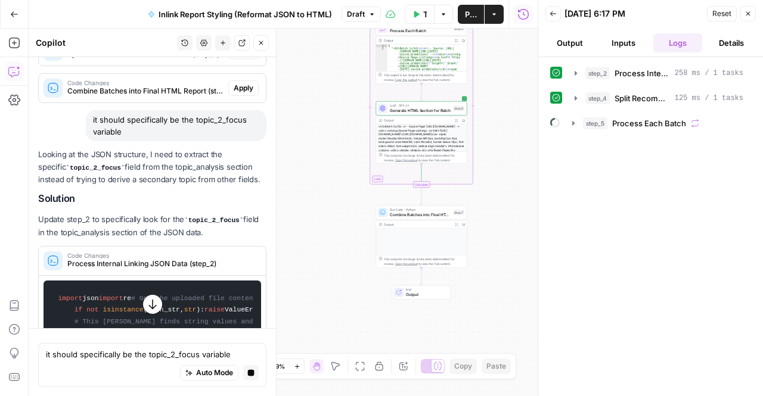
click at [749, 14] on icon "button" at bounding box center [748, 14] width 4 height 4
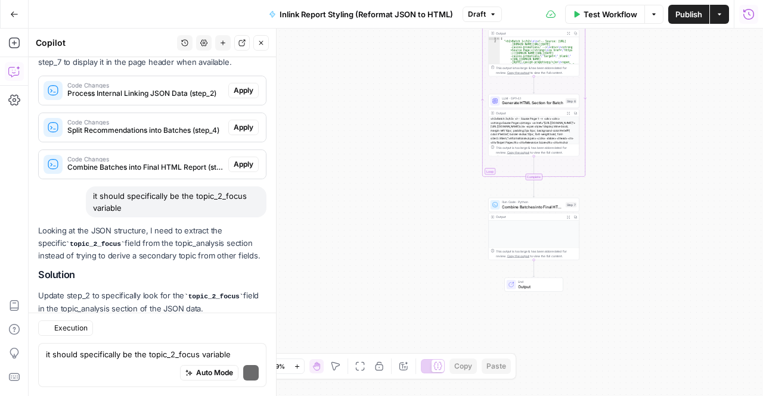
scroll to position [2246, 0]
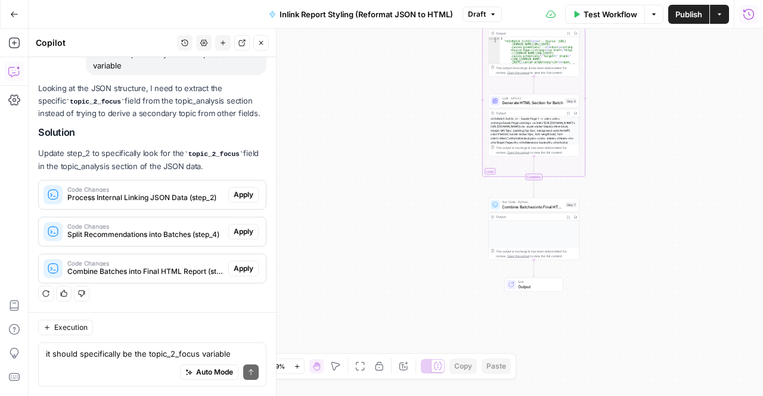
click at [112, 362] on div "Auto Mode Send" at bounding box center [152, 373] width 213 height 26
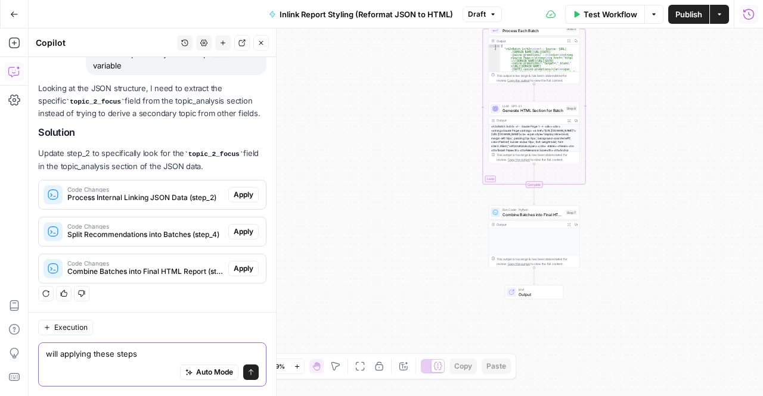
click at [142, 356] on textarea "will applying these steps" at bounding box center [152, 354] width 213 height 12
drag, startPoint x: 136, startPoint y: 359, endPoint x: 205, endPoint y: 354, distance: 69.4
click at [205, 354] on textarea "will applying these steps allow the" at bounding box center [152, 354] width 213 height 12
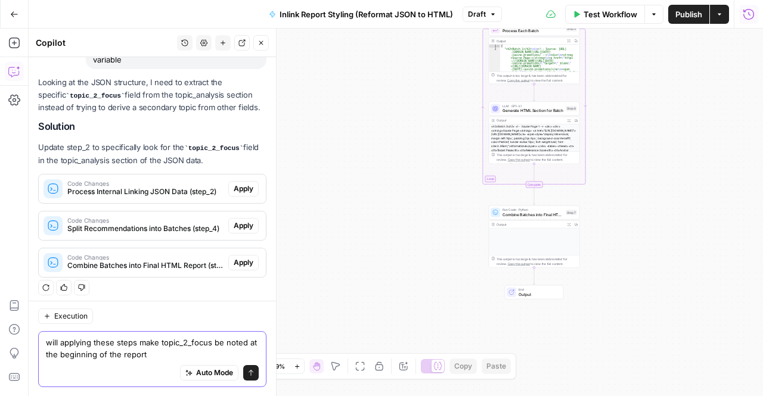
scroll to position [2258, 0]
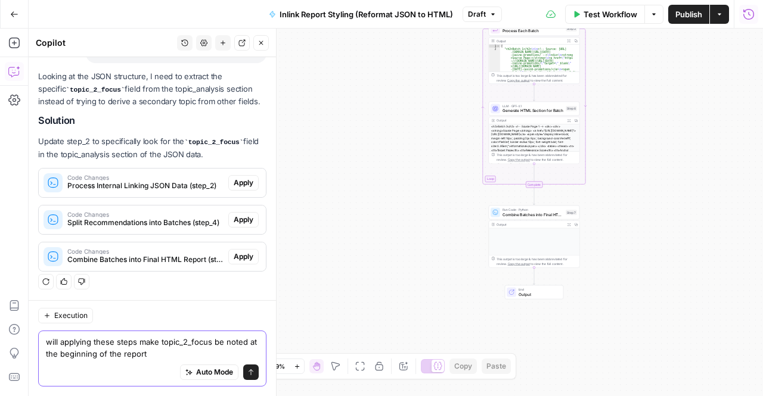
click at [157, 342] on textarea "will applying these steps make topic_2_focus be noted at the beginning of the r…" at bounding box center [152, 348] width 213 height 24
type textarea "will applying these steps make the topic_2_focus be noted at the beginning of t…"
click at [247, 376] on button "Send" at bounding box center [250, 372] width 15 height 15
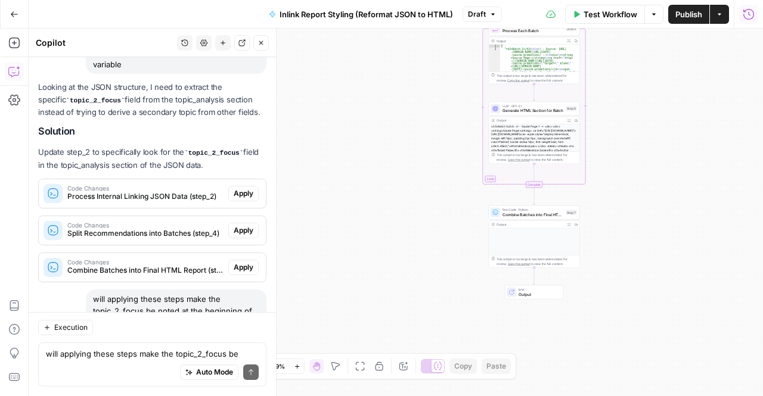
scroll to position [2240, 0]
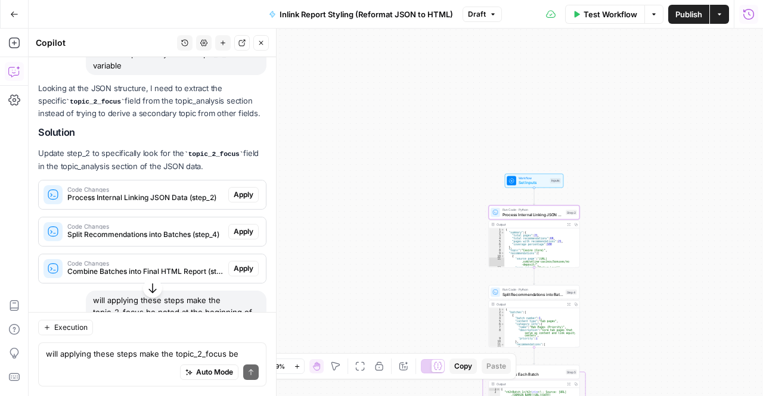
click at [234, 200] on span "Apply" at bounding box center [244, 195] width 20 height 11
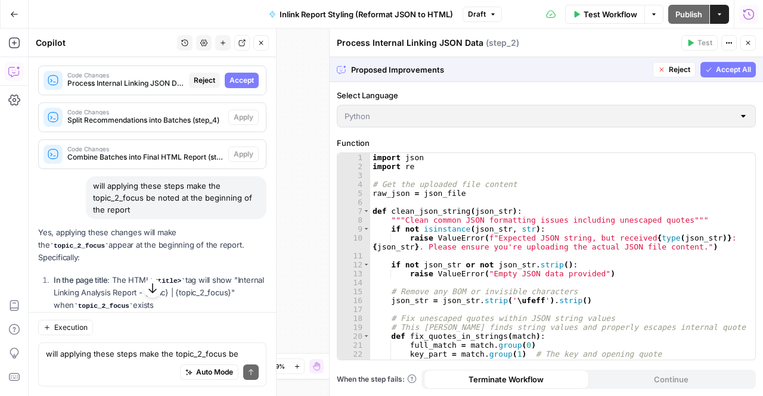
scroll to position [2126, 0]
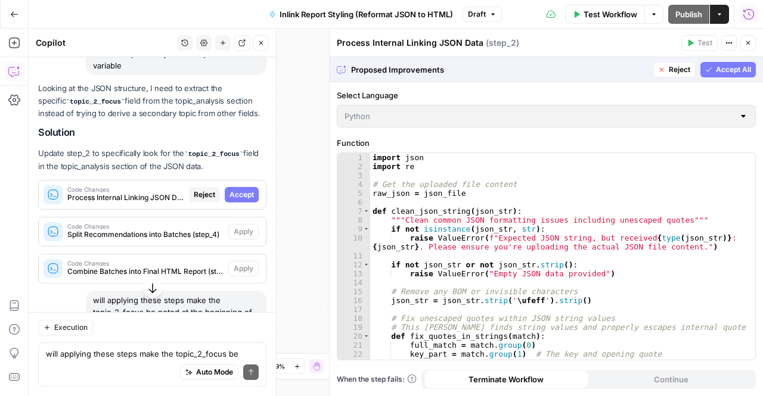
click at [245, 197] on button "Accept" at bounding box center [242, 194] width 34 height 15
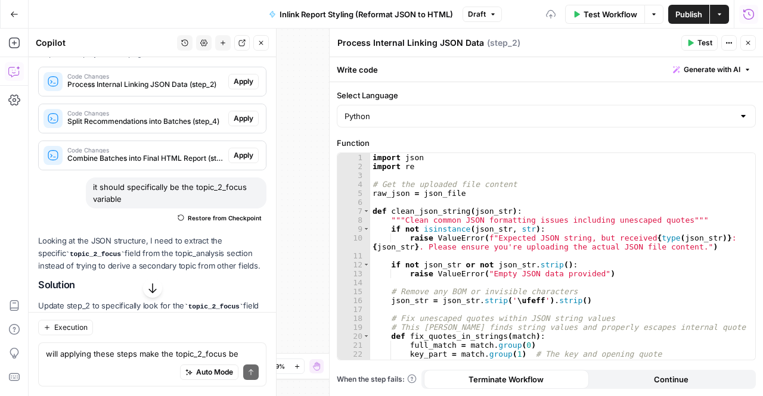
scroll to position [2259, 0]
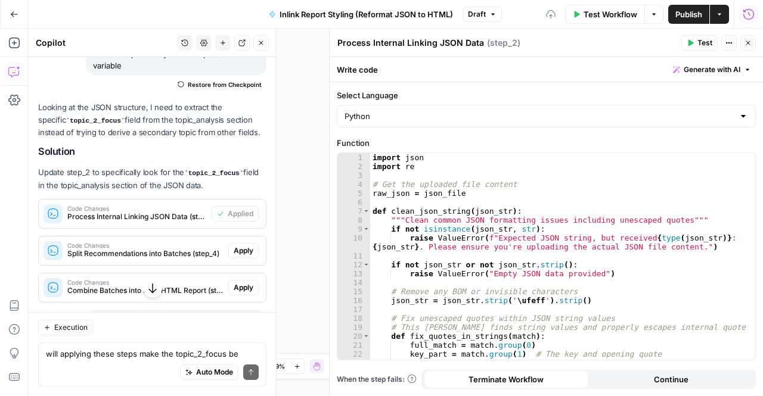
click at [234, 256] on span "Apply" at bounding box center [244, 251] width 20 height 11
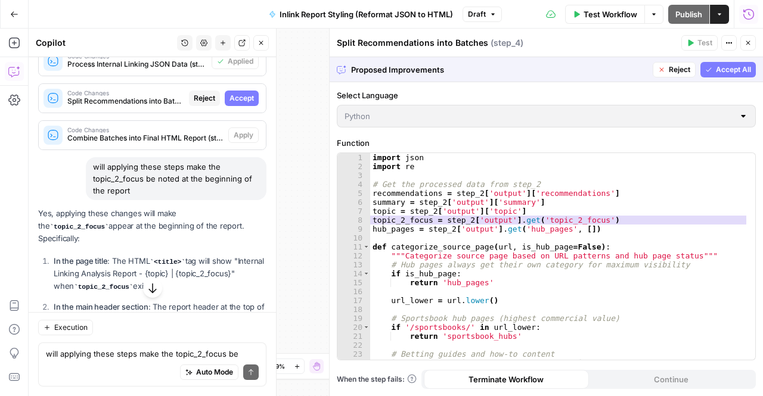
scroll to position [2126, 0]
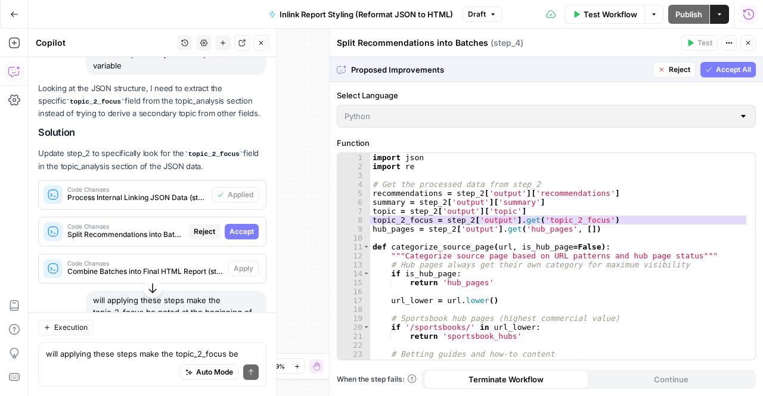
click at [230, 237] on span "Accept" at bounding box center [242, 232] width 24 height 11
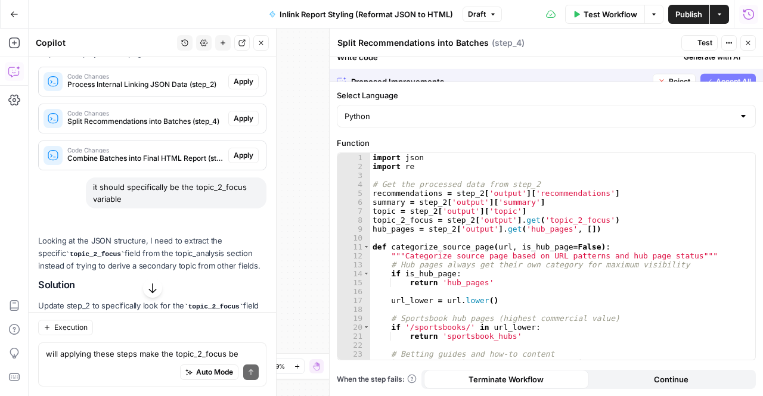
scroll to position [2259, 0]
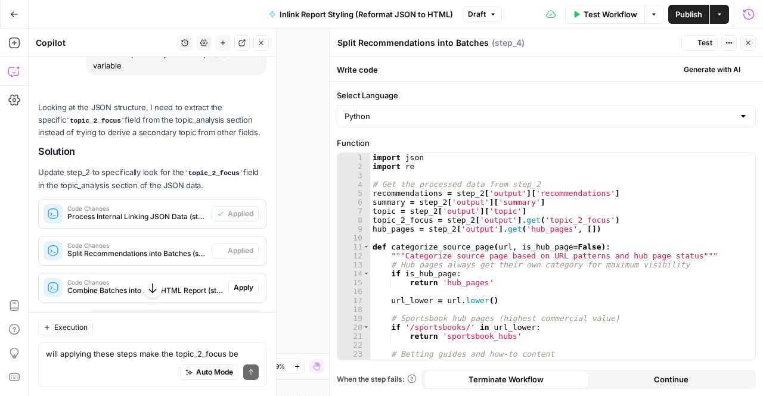
click at [243, 293] on span "Apply" at bounding box center [244, 288] width 20 height 11
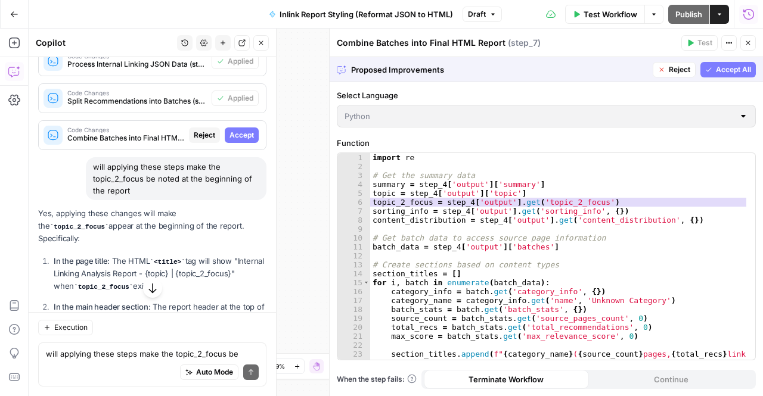
scroll to position [2126, 0]
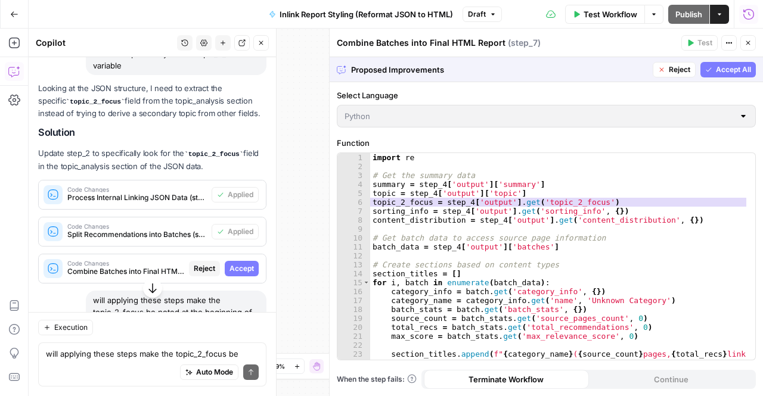
click at [232, 274] on span "Accept" at bounding box center [242, 268] width 24 height 11
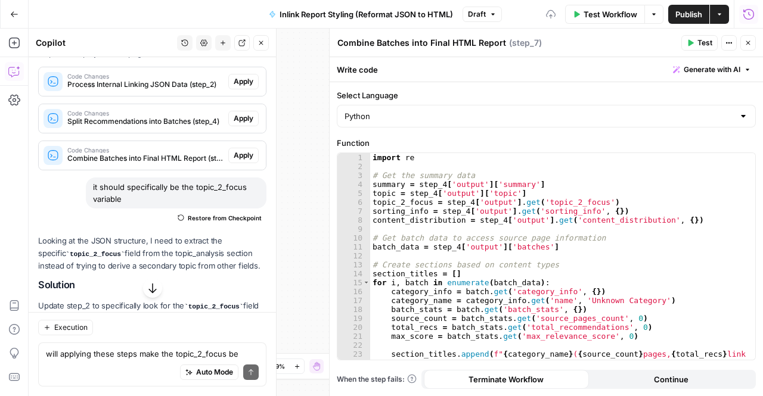
scroll to position [2259, 0]
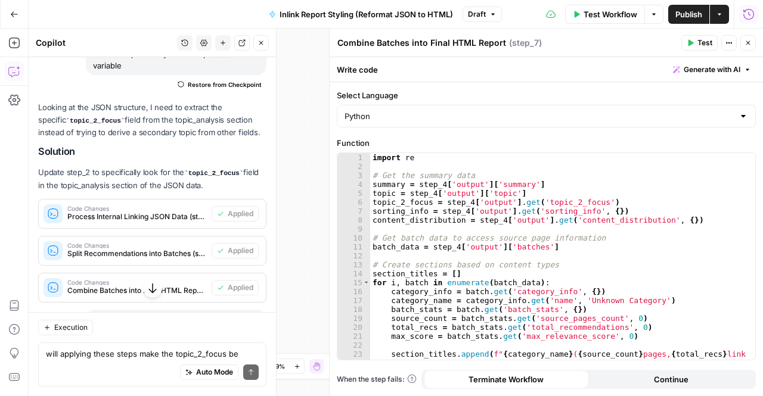
click at [147, 288] on icon "button" at bounding box center [153, 289] width 12 height 12
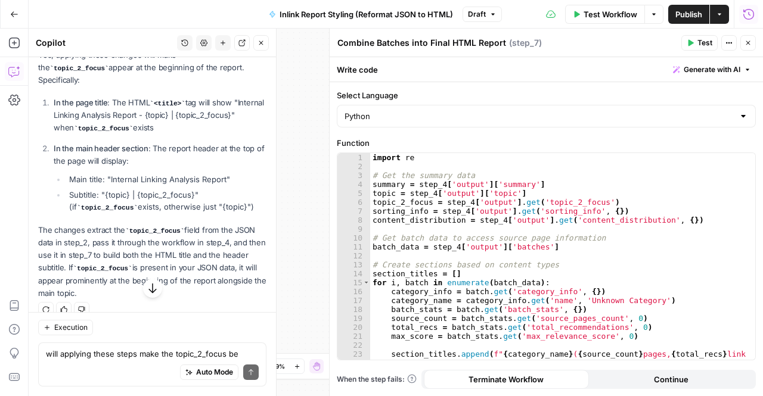
scroll to position [2598, 0]
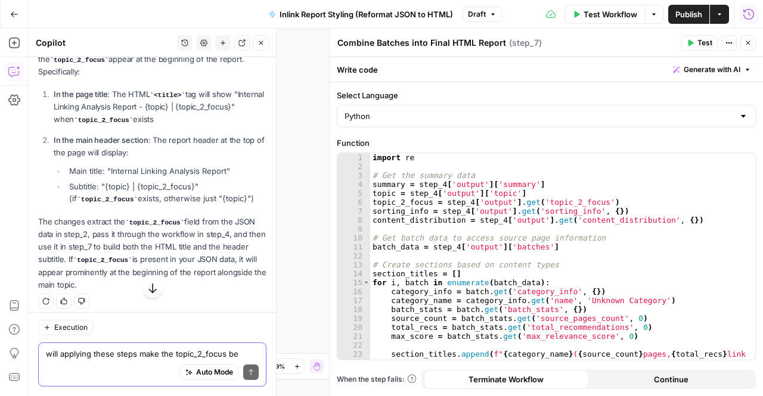
click at [148, 350] on textarea "will applying these steps make the topic_2_focus be noted at the beginning of t…" at bounding box center [152, 354] width 213 height 12
click at [156, 359] on textarea "what other data from the jsoninput could make the" at bounding box center [152, 354] width 213 height 12
click at [246, 355] on textarea "what other data from the json input could make the" at bounding box center [152, 354] width 213 height 12
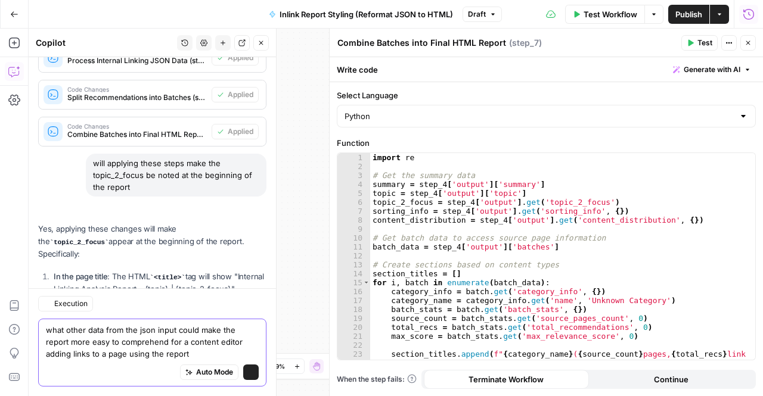
scroll to position [2622, 0]
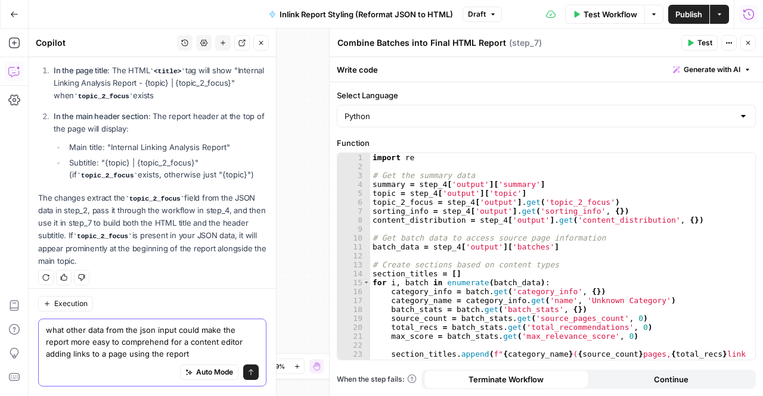
click at [106, 336] on textarea "what other data from the json input could make the report more easy to comprehe…" at bounding box center [152, 342] width 213 height 36
click at [165, 333] on textarea "what other data details from the json input could make the report more easy to …" at bounding box center [152, 342] width 213 height 36
type textarea "what other data details from the json input could make the report more easy to …"
click at [247, 375] on icon "submit" at bounding box center [250, 372] width 7 height 7
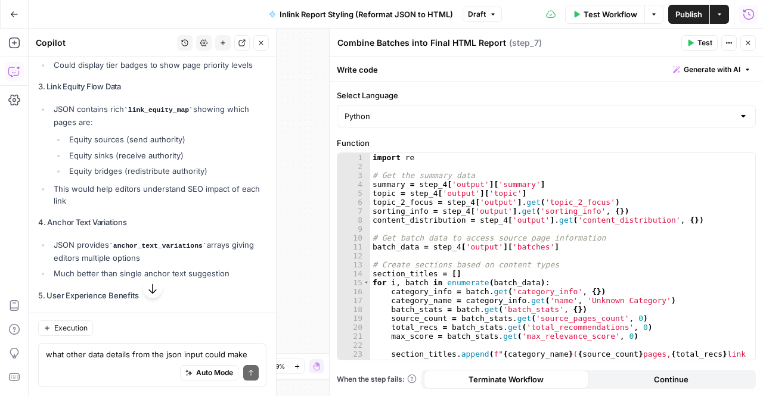
scroll to position [3101, 0]
click at [124, 364] on div "Auto Mode Send" at bounding box center [152, 373] width 213 height 26
click at [122, 362] on div "Auto Mode Send" at bounding box center [152, 373] width 213 height 26
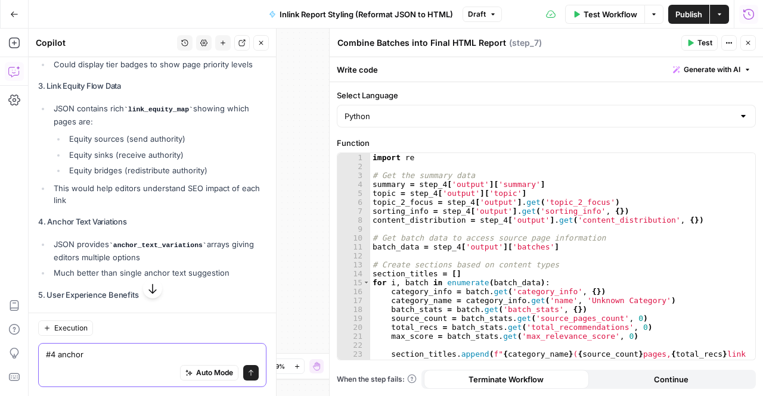
click at [115, 354] on textarea "#4 anchor" at bounding box center [152, 354] width 213 height 12
click at [97, 352] on textarea "#4 anchor tes variations" at bounding box center [152, 354] width 213 height 12
click at [151, 357] on textarea "#4 anchor text variations" at bounding box center [152, 354] width 213 height 12
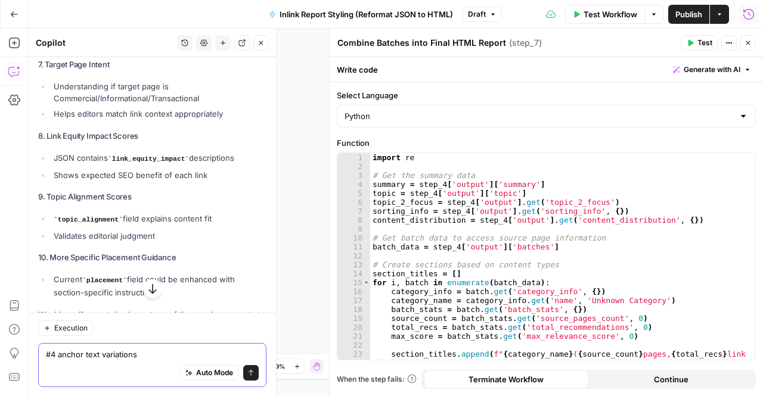
scroll to position [3532, 0]
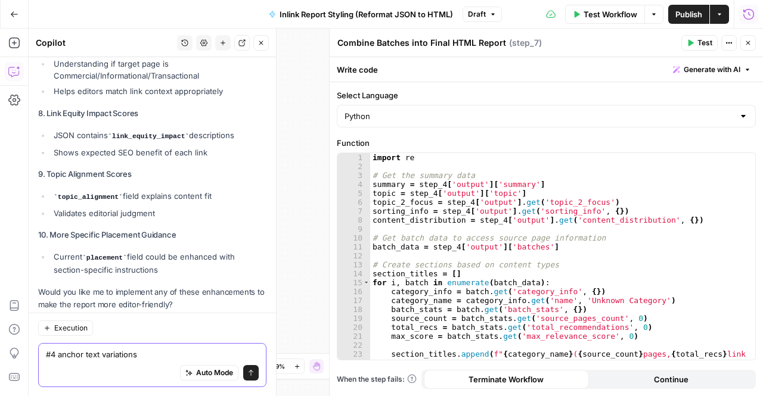
type textarea "#4 anchor text variations"
click at [248, 375] on button "Send" at bounding box center [250, 372] width 15 height 15
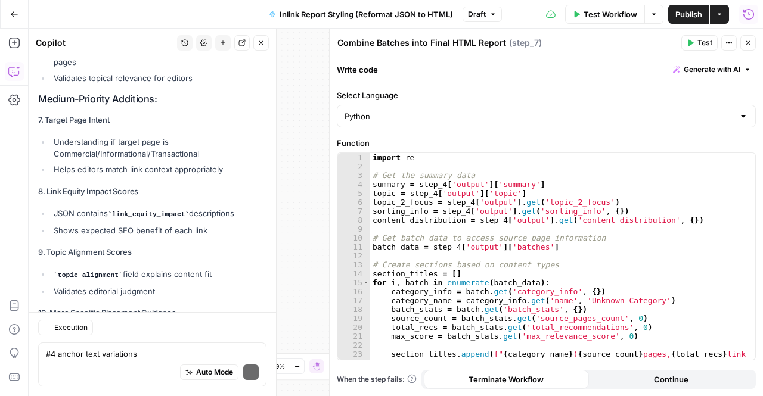
scroll to position [3660, 0]
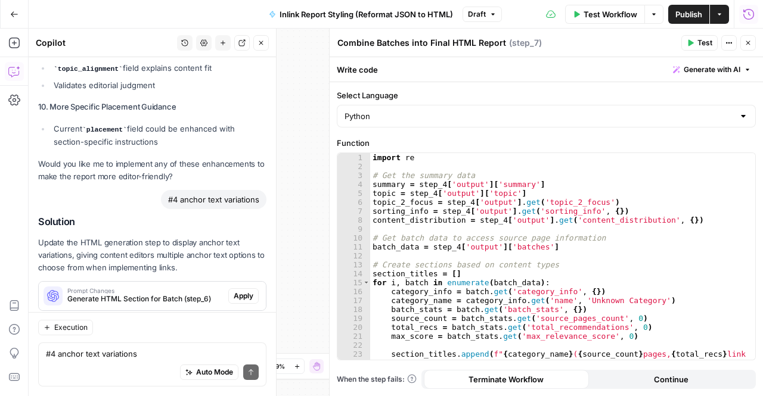
click at [238, 291] on span "Apply" at bounding box center [244, 296] width 20 height 11
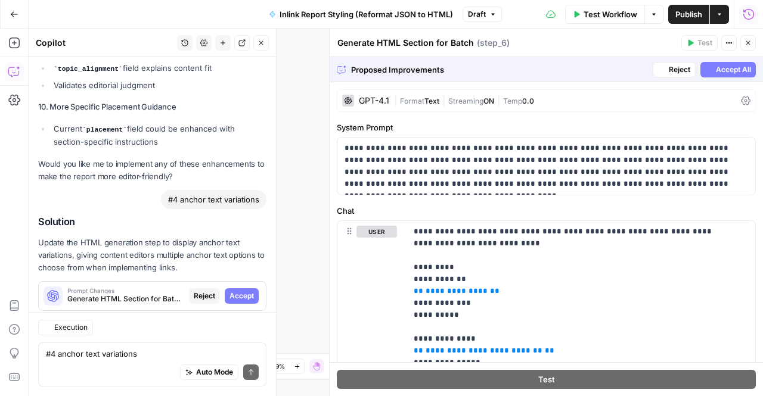
scroll to position [3489, 0]
click at [235, 291] on span "Accept" at bounding box center [242, 296] width 24 height 11
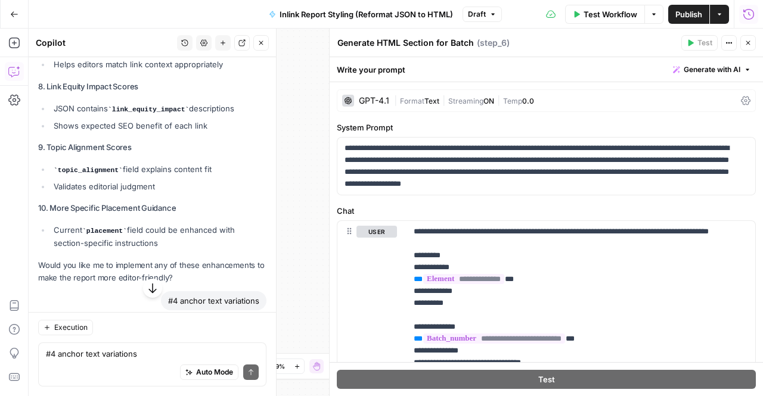
scroll to position [3698, 0]
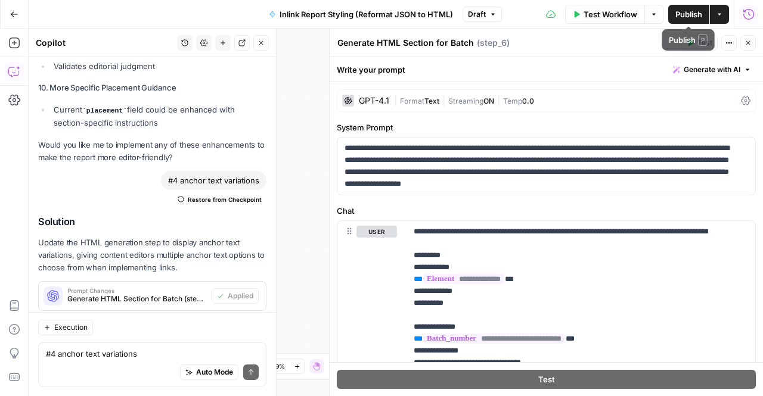
click at [685, 20] on span "Publish" at bounding box center [688, 14] width 27 height 12
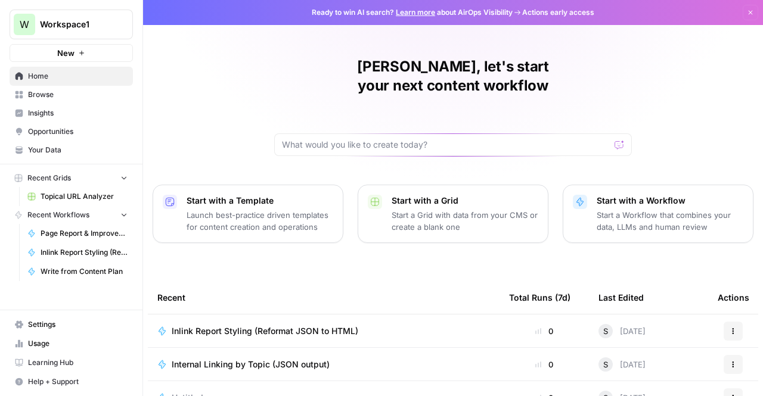
click at [245, 359] on span "Internal Linking by Topic (JSON output)" at bounding box center [251, 365] width 158 height 12
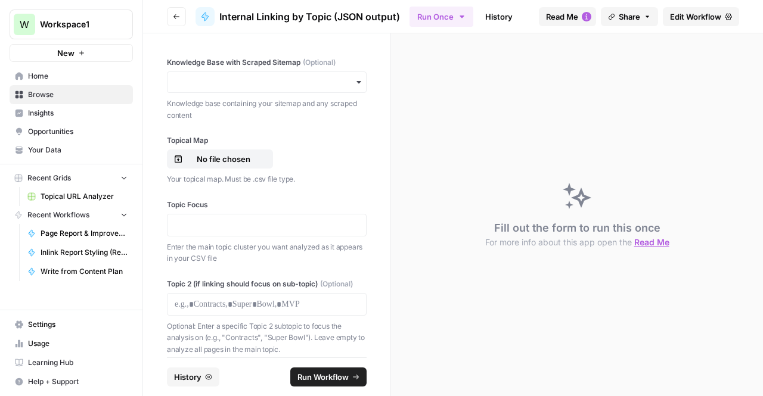
click at [480, 11] on link "History" at bounding box center [499, 16] width 42 height 19
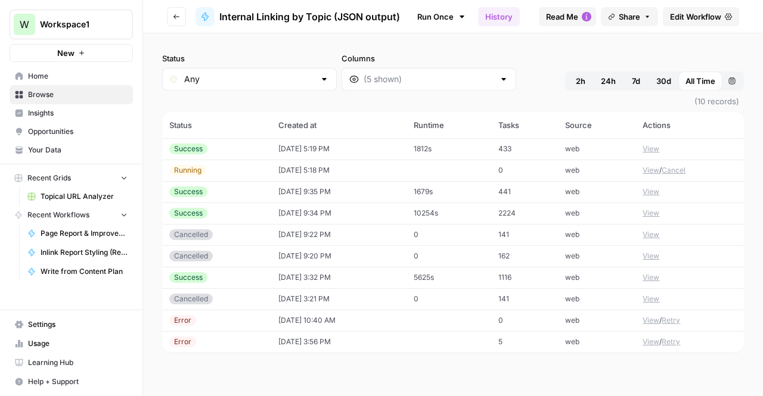
click at [647, 148] on button "View" at bounding box center [651, 149] width 17 height 11
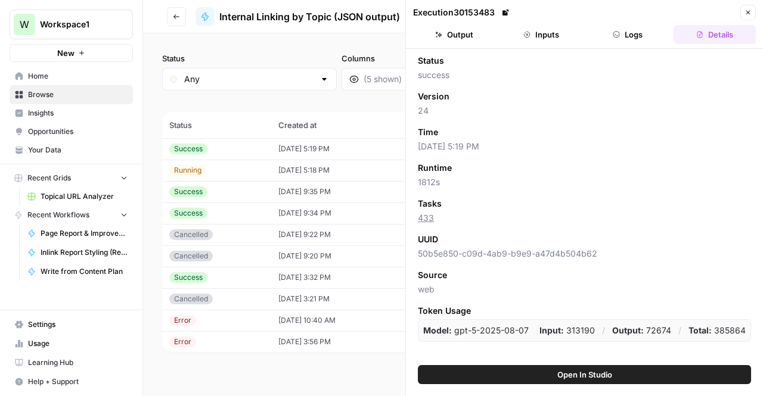
click at [486, 39] on button "Output" at bounding box center [454, 34] width 82 height 19
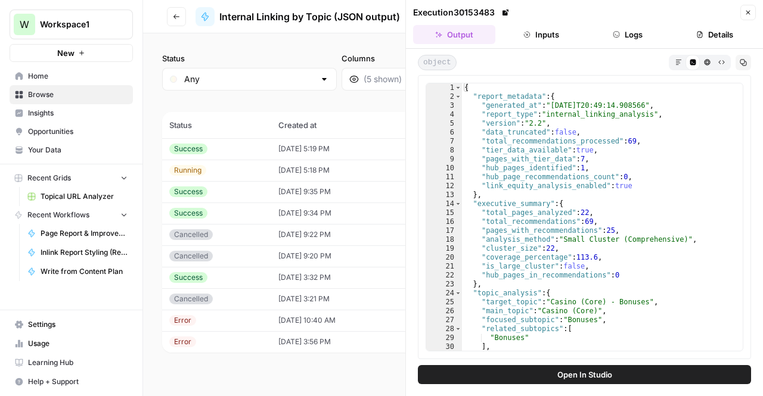
click at [742, 64] on icon "button" at bounding box center [743, 63] width 7 height 7
click at [95, 253] on span "Inlink Report Styling (Reformat JSON to HTML)" at bounding box center [84, 252] width 87 height 11
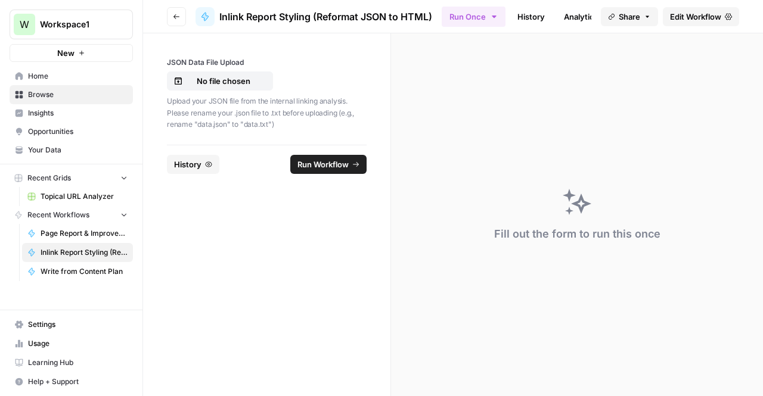
click at [700, 18] on span "Edit Workflow" at bounding box center [695, 17] width 51 height 12
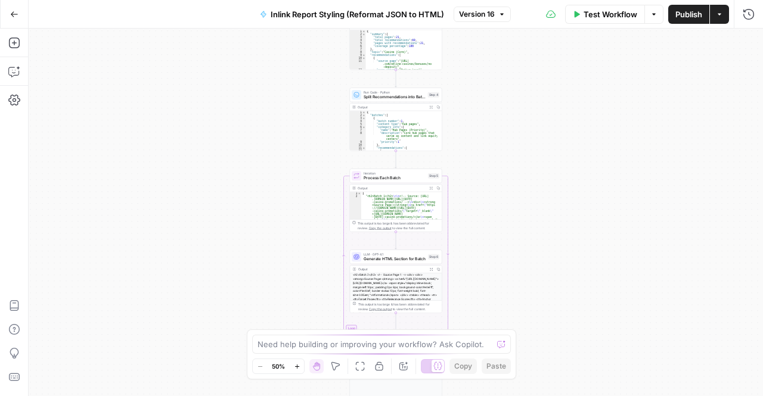
click at [478, 21] on button "Version 16" at bounding box center [482, 14] width 57 height 15
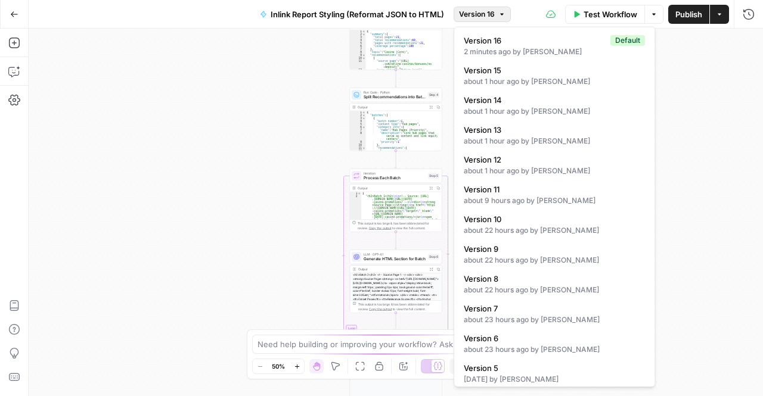
click at [470, 15] on span "Version 16" at bounding box center [477, 14] width 36 height 11
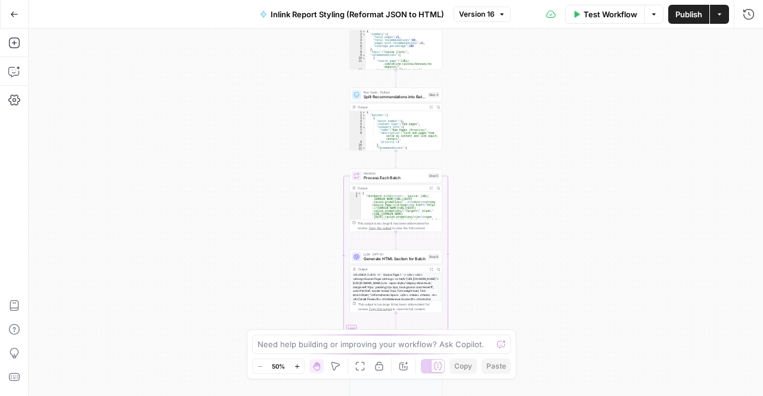
click at [470, 15] on span "Version 16" at bounding box center [477, 14] width 36 height 11
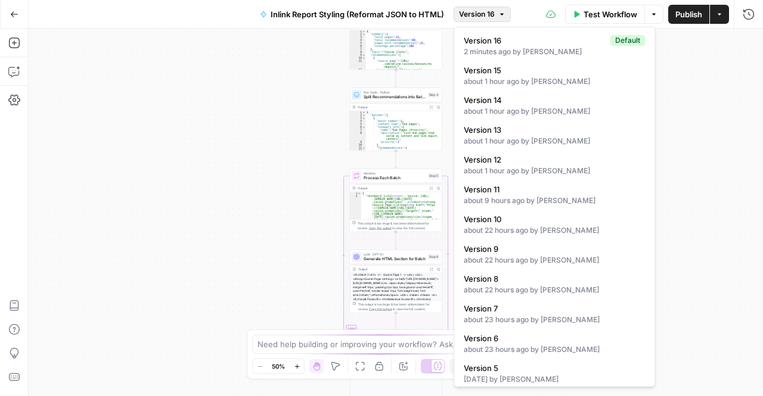
click at [636, 14] on span "Test Workflow" at bounding box center [611, 14] width 54 height 12
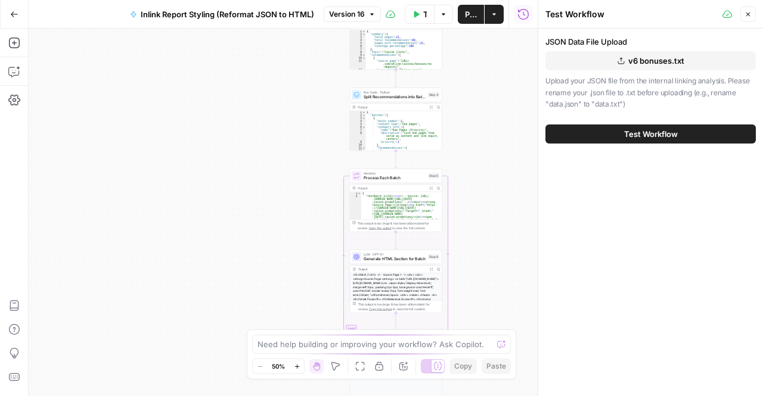
click at [615, 67] on button "v6 bonuses.txt" at bounding box center [650, 60] width 210 height 19
click at [600, 125] on button "Test Workflow" at bounding box center [650, 134] width 210 height 19
click at [641, 139] on span "Test Workflow" at bounding box center [651, 134] width 54 height 12
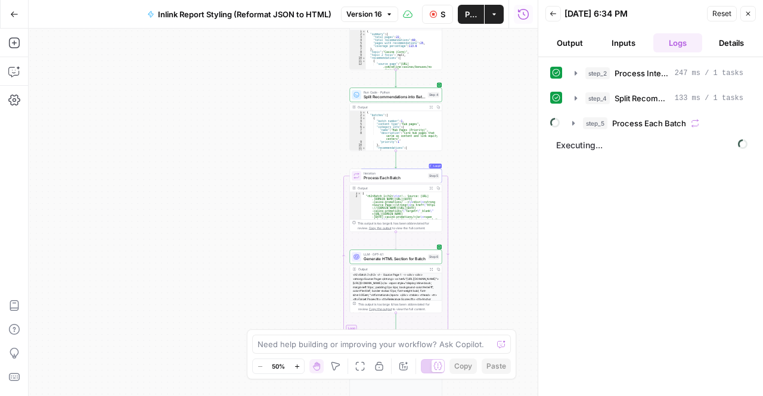
click at [475, 21] on button "Publish" at bounding box center [471, 14] width 26 height 19
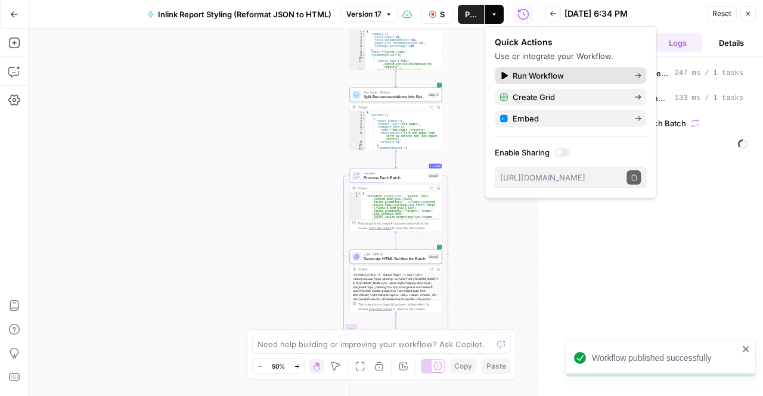
click at [516, 79] on span "Run Workflow" at bounding box center [569, 76] width 112 height 12
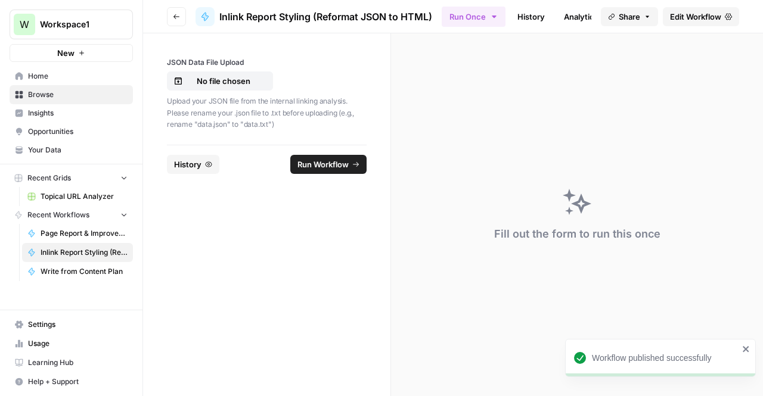
click at [219, 95] on div "Upload your JSON file from the internal linking analysis. Please rename your .j…" at bounding box center [267, 112] width 200 height 38
click at [218, 90] on button "No file chosen" at bounding box center [220, 81] width 106 height 19
click at [341, 164] on span "Run Workflow" at bounding box center [322, 165] width 51 height 12
